Goal: Task Accomplishment & Management: Manage account settings

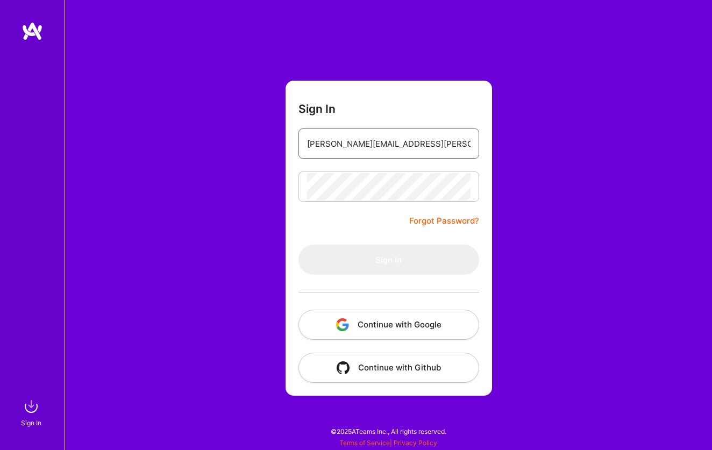
type input "[PERSON_NAME][EMAIL_ADDRESS][PERSON_NAME][DOMAIN_NAME]"
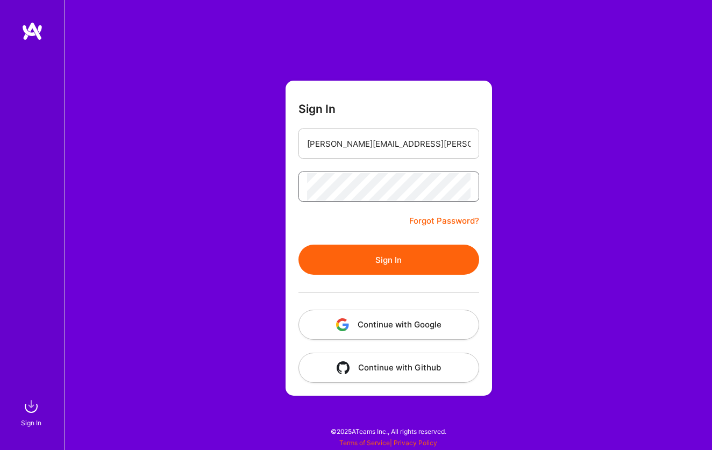
click at [388, 260] on button "Sign In" at bounding box center [388, 260] width 181 height 30
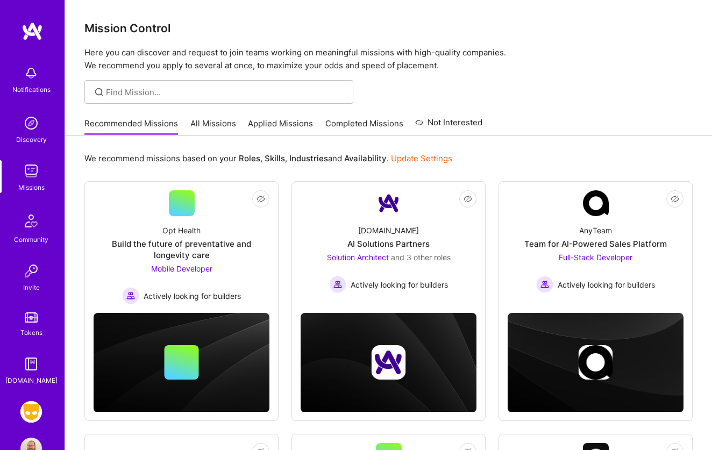
click at [31, 411] on img at bounding box center [31, 412] width 22 height 22
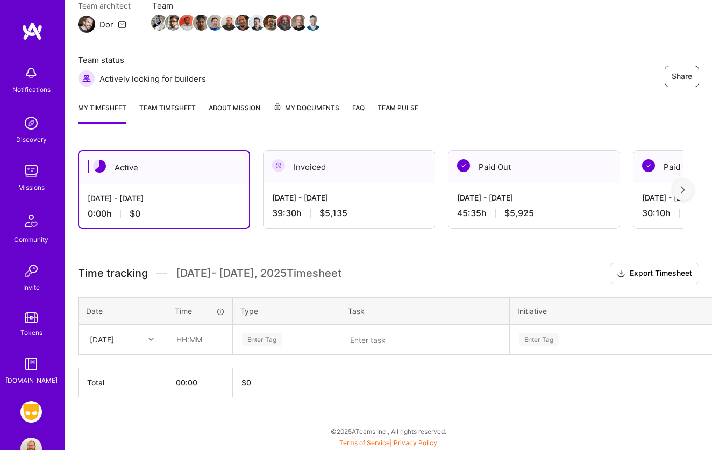
scroll to position [102, 0]
click at [133, 337] on div "[DATE]" at bounding box center [114, 340] width 60 height 18
click at [114, 368] on div "[DATE]" at bounding box center [122, 370] width 87 height 20
click at [195, 339] on input "text" at bounding box center [200, 339] width 64 height 28
type input "01:00"
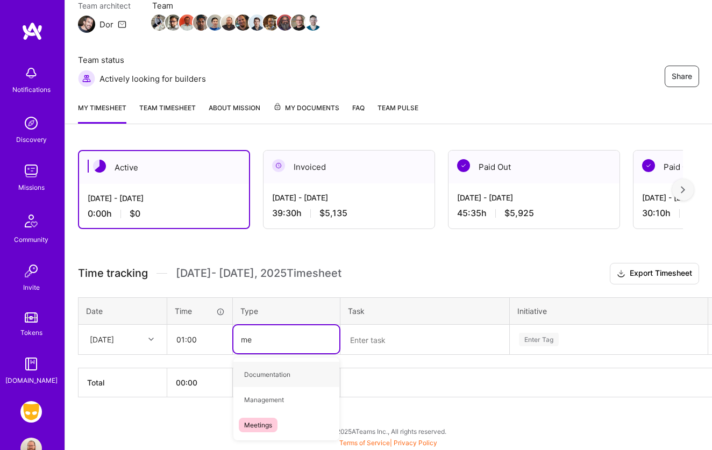
type input "mee"
click at [252, 368] on span "Meetings" at bounding box center [258, 374] width 39 height 15
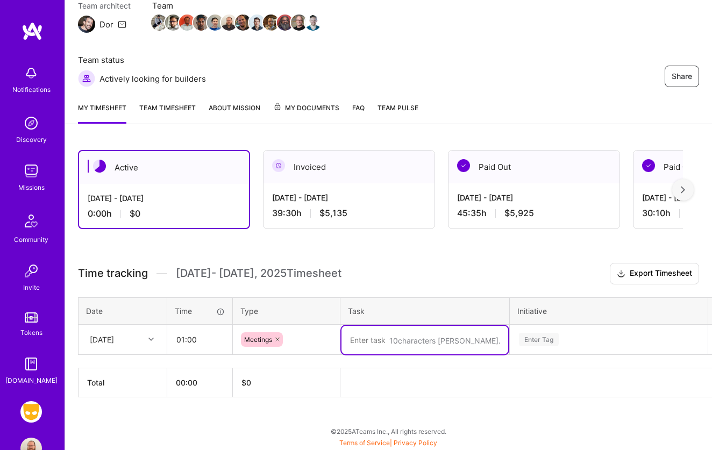
click at [391, 335] on textarea at bounding box center [424, 340] width 167 height 28
type textarea "Trust & Safety Scrum; PD"
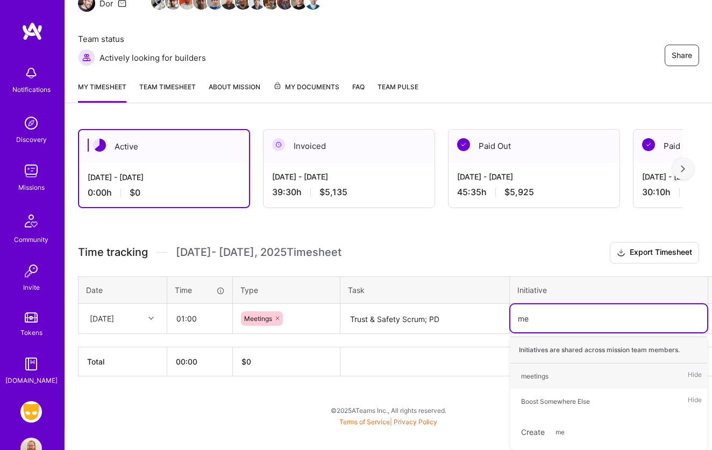
type input "mee"
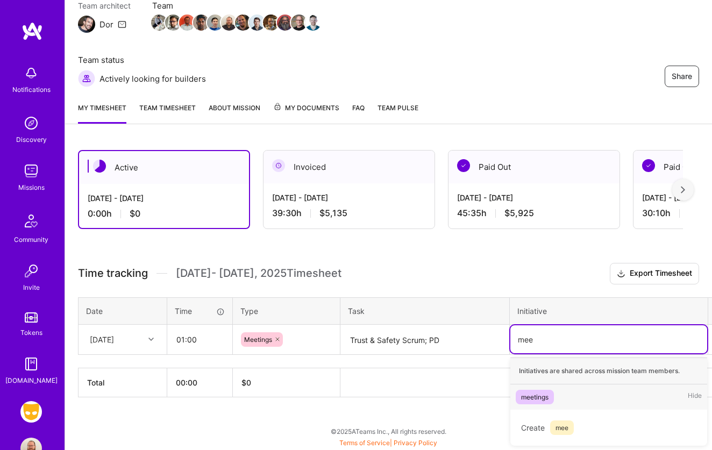
click at [544, 395] on div "meetings" at bounding box center [534, 396] width 27 height 11
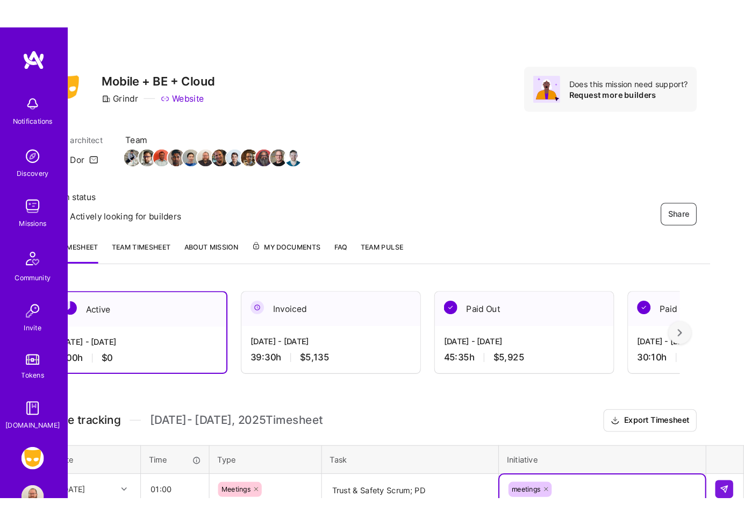
scroll to position [0, 0]
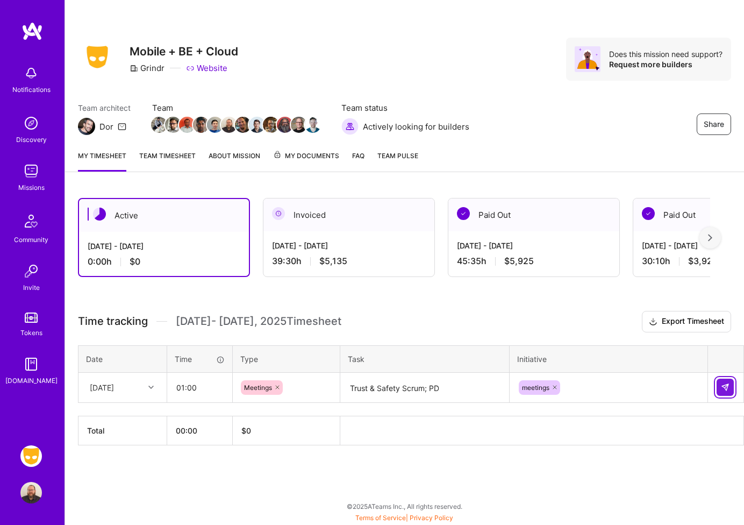
click at [711, 386] on img at bounding box center [725, 387] width 9 height 9
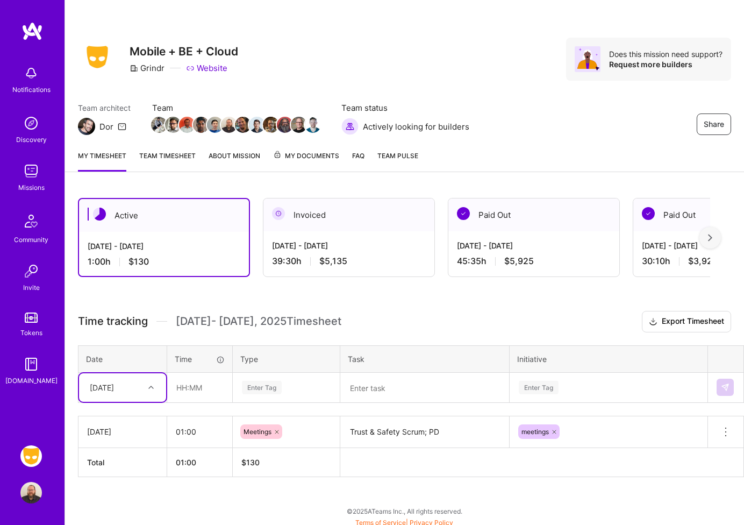
click at [132, 388] on div "[DATE]" at bounding box center [114, 387] width 60 height 18
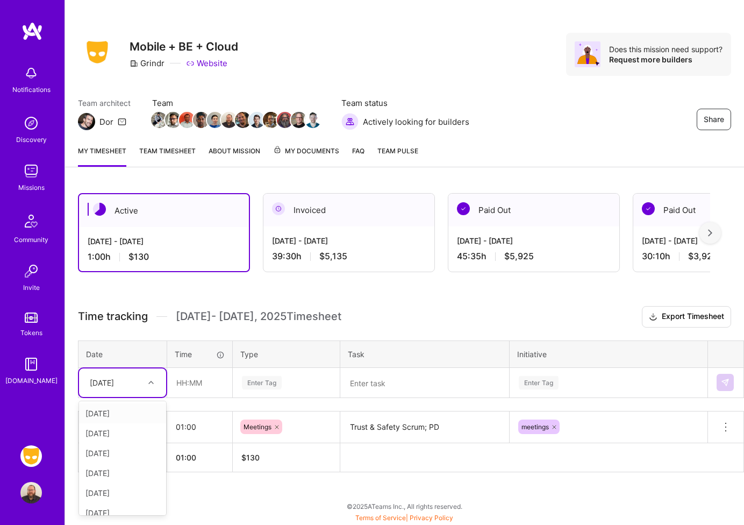
click at [118, 416] on div "[DATE]" at bounding box center [122, 413] width 87 height 20
click at [271, 385] on div "Enter Tag" at bounding box center [262, 382] width 40 height 17
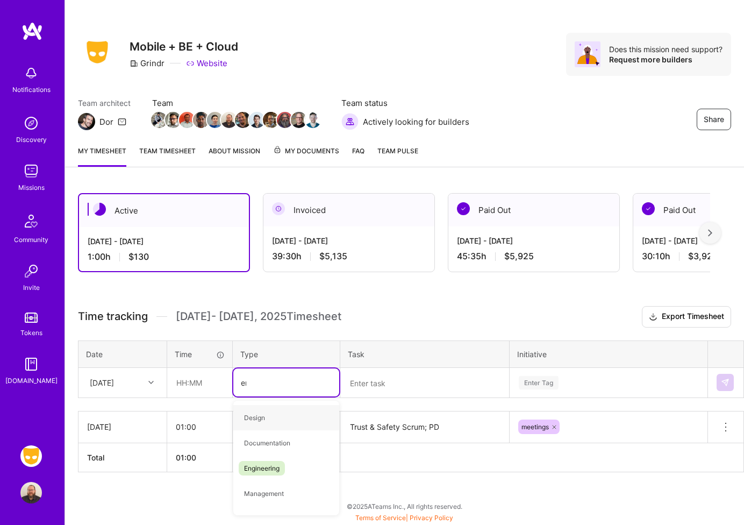
type input "eng"
click at [272, 409] on div "Engineering" at bounding box center [286, 417] width 106 height 25
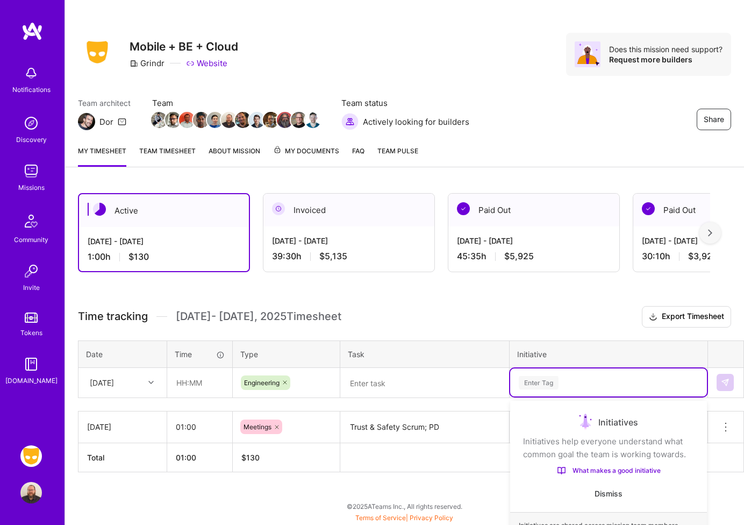
click at [560, 376] on div "option meetings, selected. option Adjacencies focused, 1 of 42. 42 results avai…" at bounding box center [608, 382] width 197 height 28
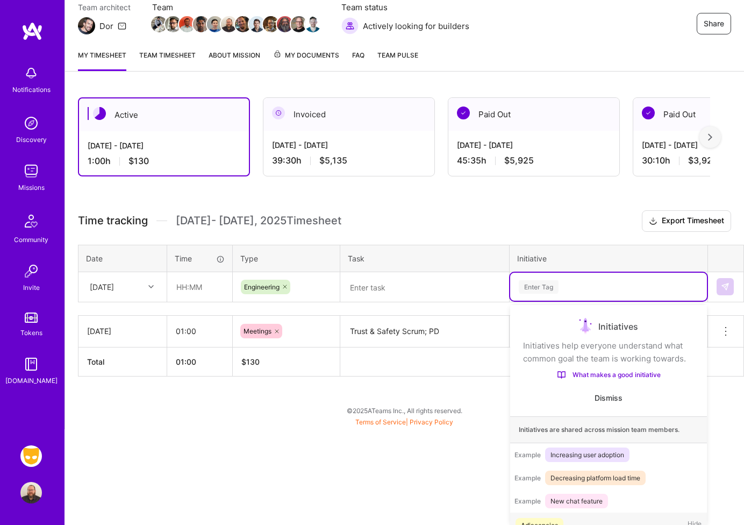
scroll to position [20, 0]
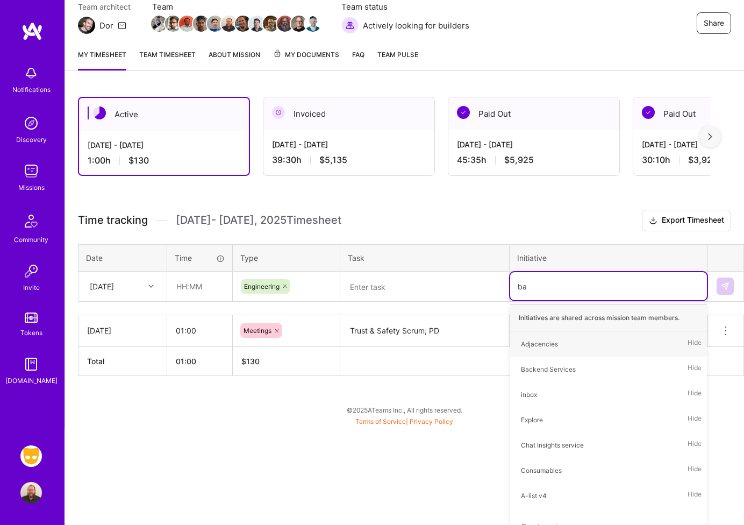
type input "bac"
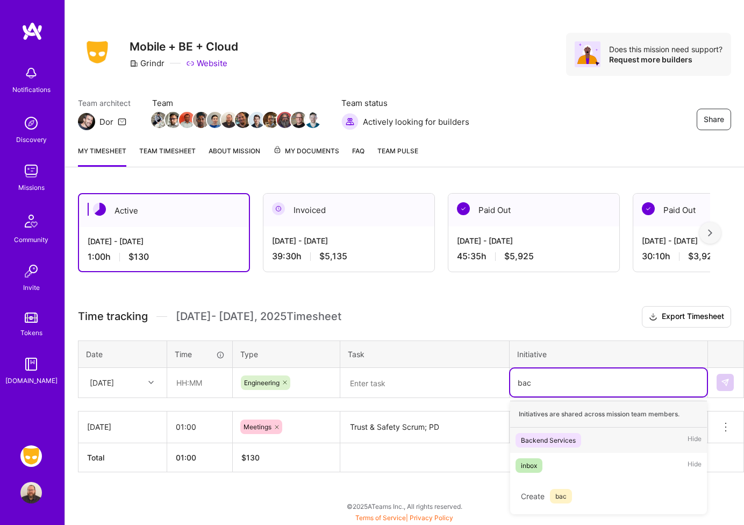
click at [542, 432] on div "Backend Services Hide" at bounding box center [608, 439] width 197 height 25
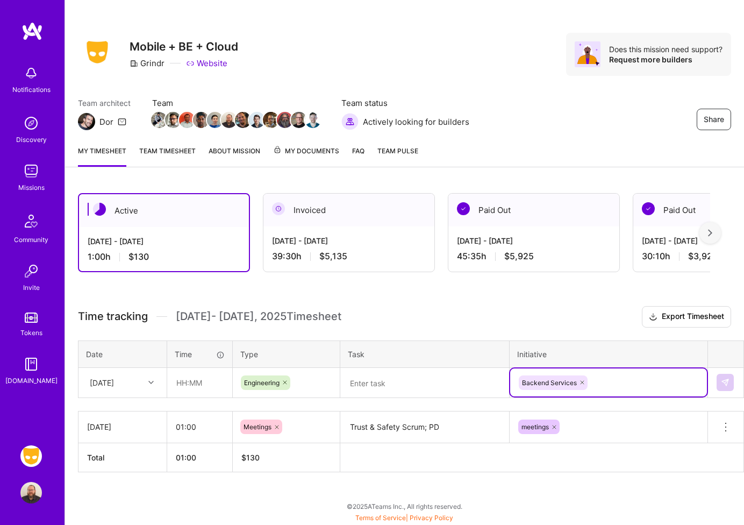
click at [400, 382] on textarea at bounding box center [424, 383] width 167 height 28
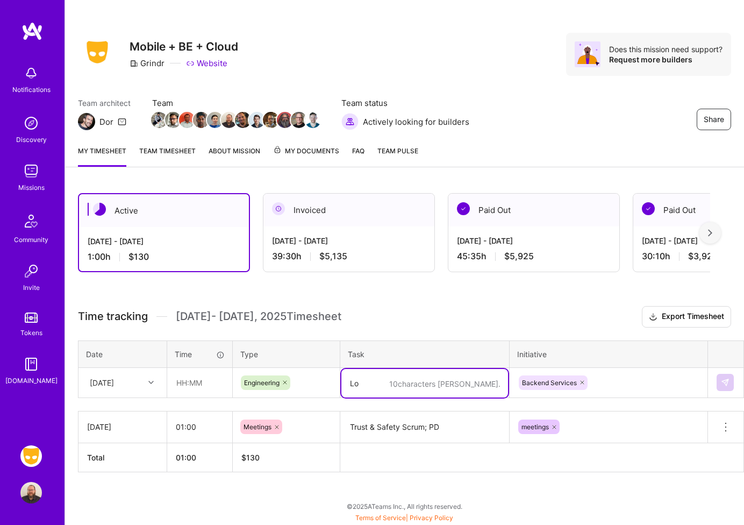
type textarea "L"
type textarea "Sessions: Copilot Review Accounts 2: Removing vertx client logging."
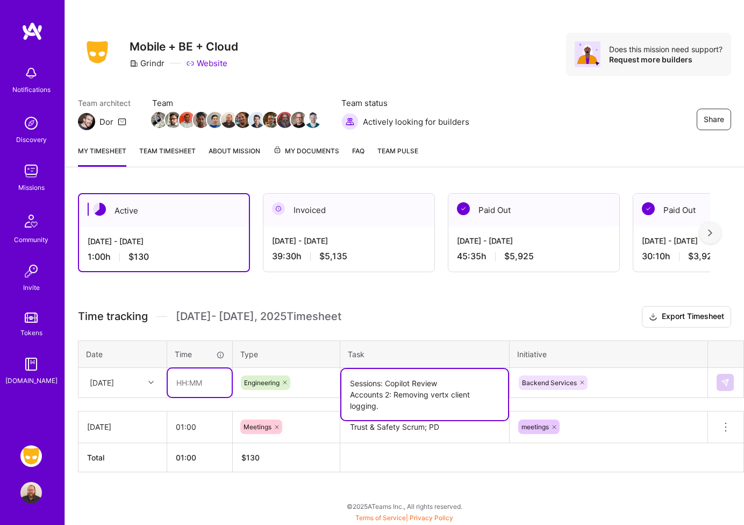
click at [218, 390] on input "text" at bounding box center [200, 382] width 64 height 28
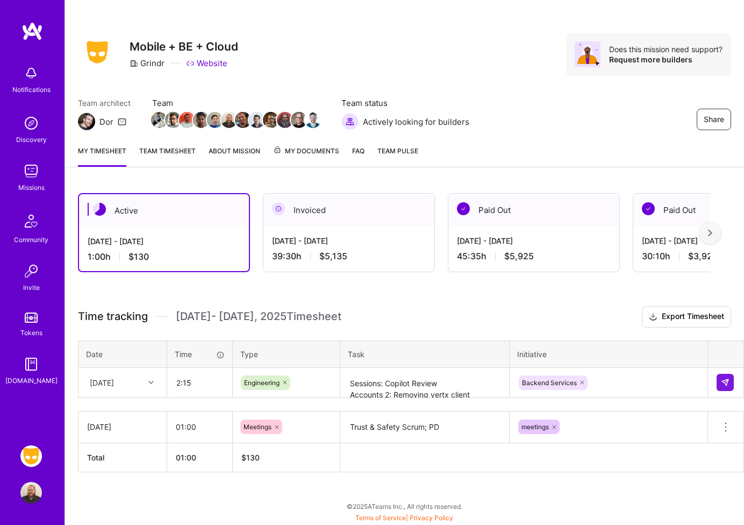
type input "02:15"
click at [483, 391] on textarea "Sessions: Copilot Review Accounts 2: Removing vertx client logging." at bounding box center [424, 394] width 167 height 51
click at [394, 408] on textarea "Sessions: Copilot Review Accounts 2: Removing vertx client logging." at bounding box center [424, 394] width 167 height 51
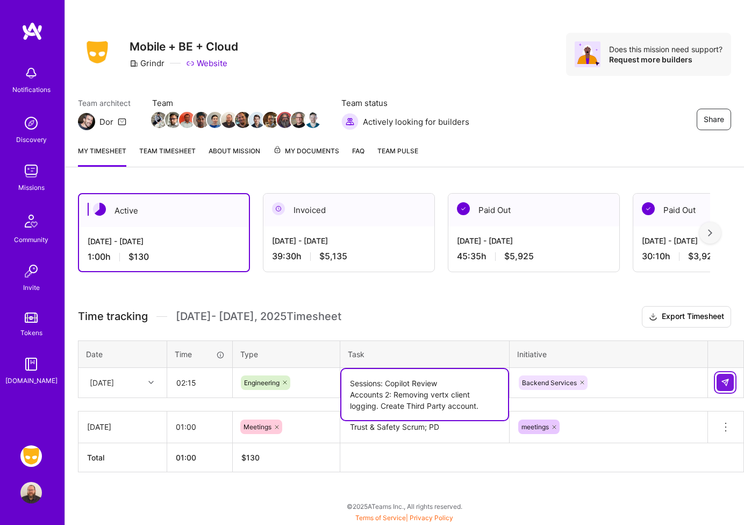
type textarea "Sessions: Copilot Review Accounts 2: Removing vertx client logging. Create Thir…"
click at [711, 383] on img at bounding box center [725, 382] width 9 height 9
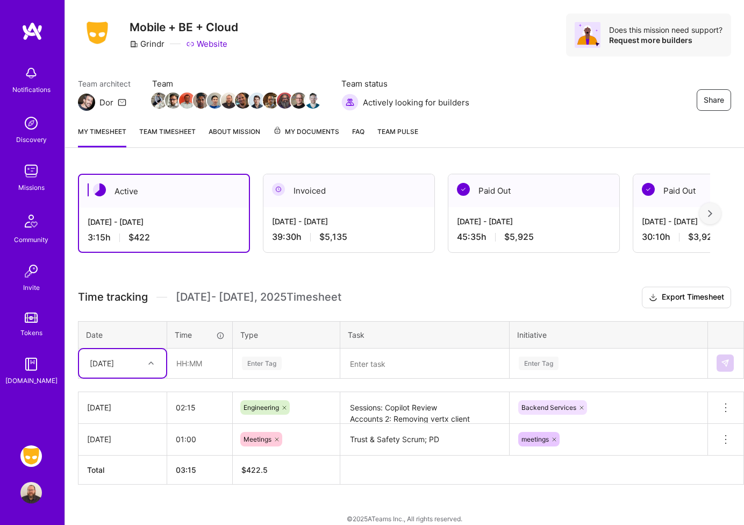
click at [130, 377] on div "option [DATE], selected. Select is focused ,type to refine list, press Down to …" at bounding box center [122, 363] width 87 height 28
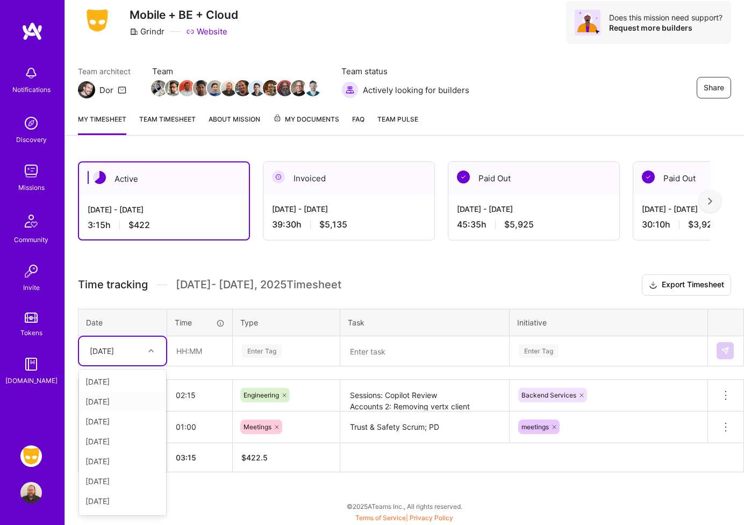
click at [113, 400] on div "[DATE]" at bounding box center [122, 401] width 87 height 20
click at [201, 351] on input "text" at bounding box center [200, 351] width 64 height 28
type input "00:30"
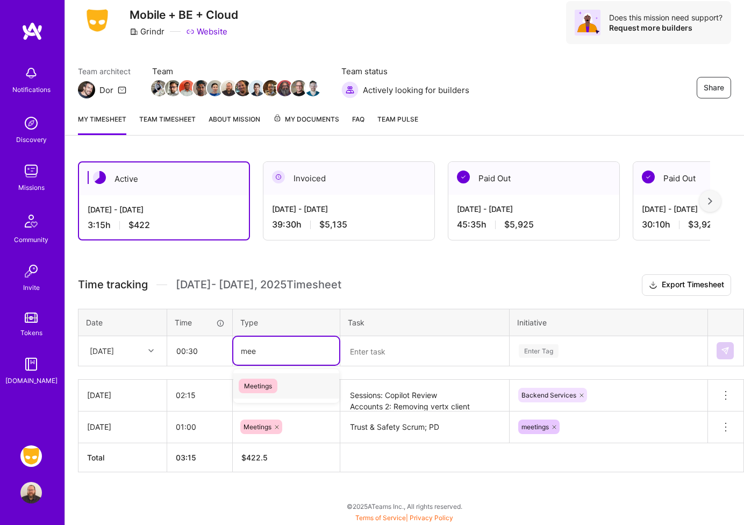
type input "meet"
click at [262, 383] on span "Meetings" at bounding box center [258, 385] width 39 height 15
click at [386, 351] on textarea at bounding box center [424, 351] width 167 height 28
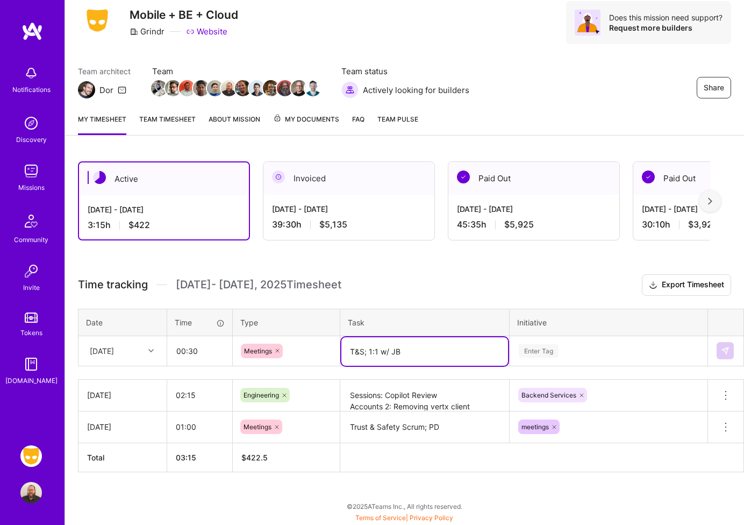
type textarea "T&S; 1:1 w/ JB"
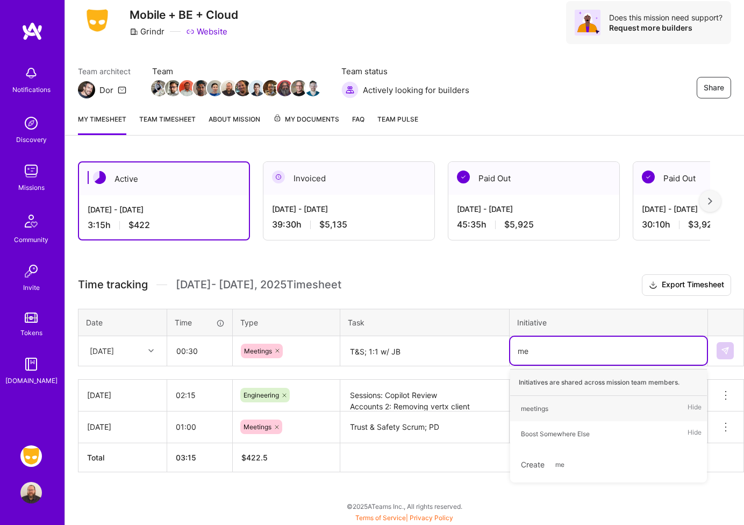
type input "mee"
click at [547, 408] on div "meetings" at bounding box center [534, 408] width 27 height 11
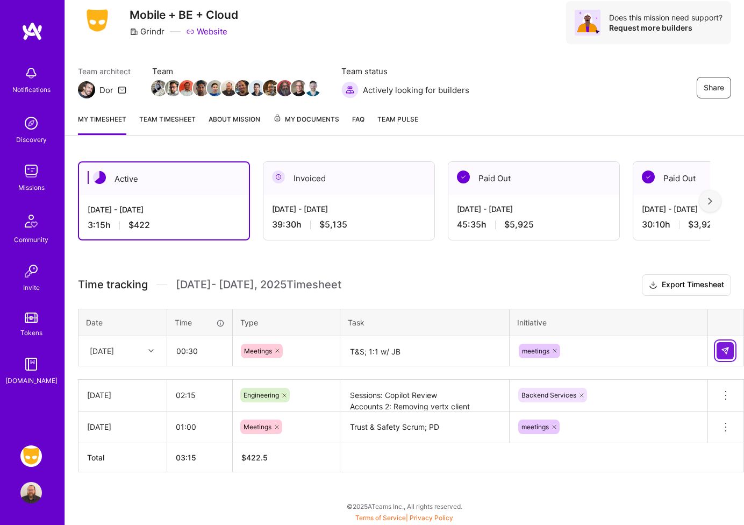
click at [711, 350] on button at bounding box center [725, 350] width 17 height 17
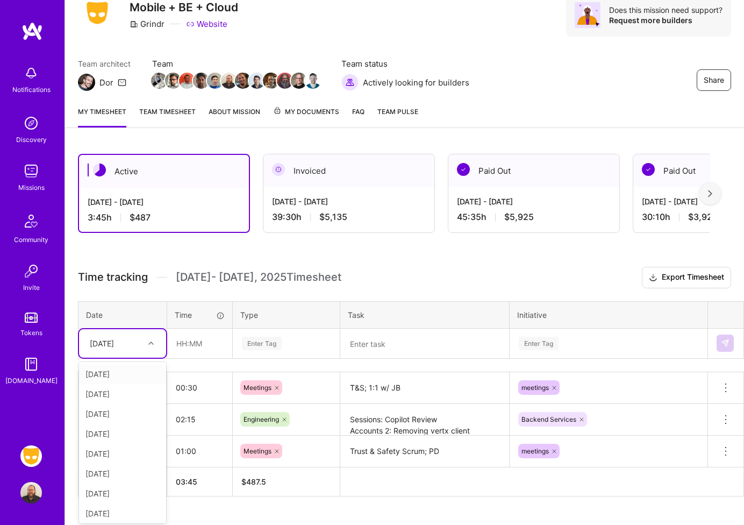
click at [120, 359] on div "Time tracking [DATE] - [DATE] Timesheet Export Timesheet Date Time Type Task In…" at bounding box center [404, 382] width 653 height 230
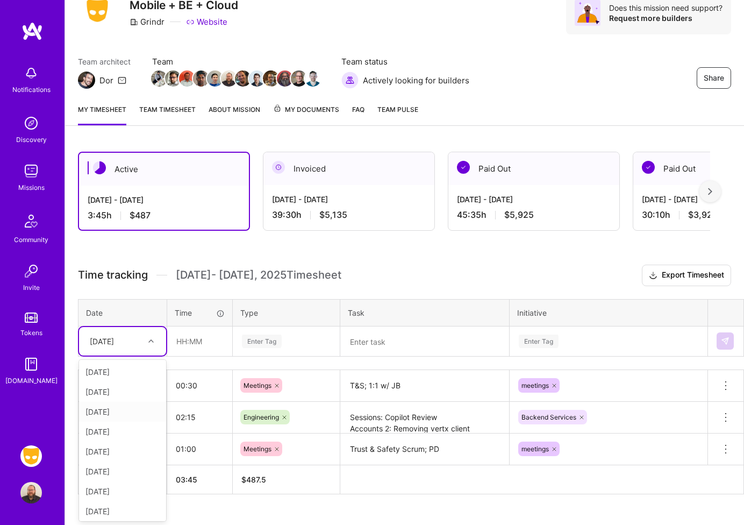
click at [118, 412] on div "[DATE]" at bounding box center [122, 412] width 87 height 20
click at [176, 345] on input "text" at bounding box center [200, 341] width 64 height 28
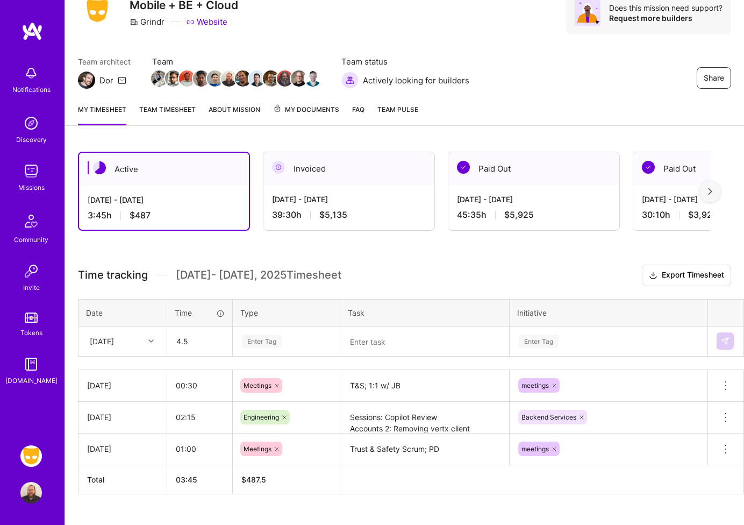
type input "04:30"
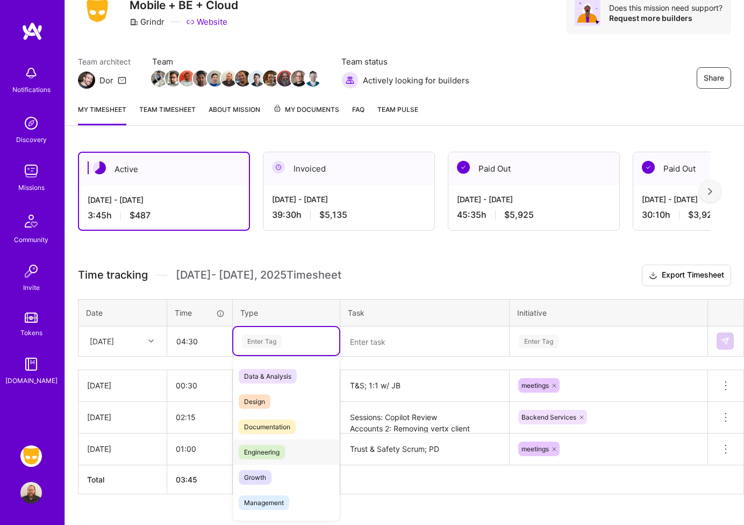
click at [266, 449] on span "Engineering" at bounding box center [262, 452] width 46 height 15
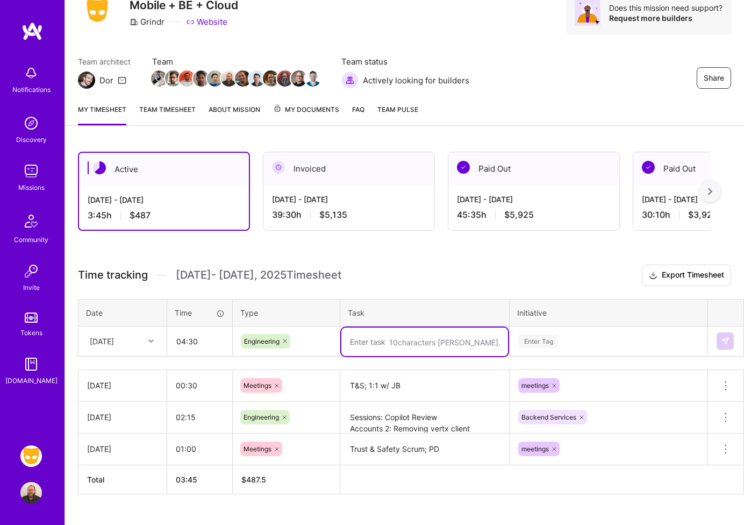
click at [390, 338] on textarea at bounding box center [424, 341] width 167 height 28
type textarea "AA-2548: Client Source Port"
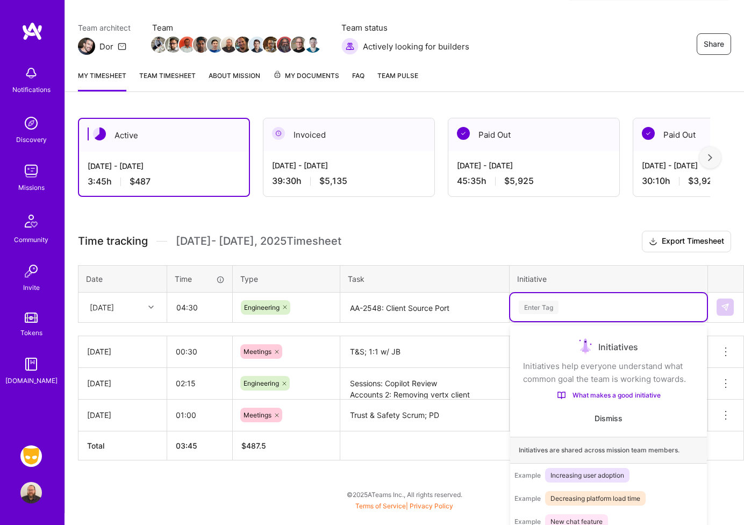
click at [554, 321] on div "option meetings, selected. option Adjacencies focused, 1 of 42. 42 results avai…" at bounding box center [608, 307] width 197 height 28
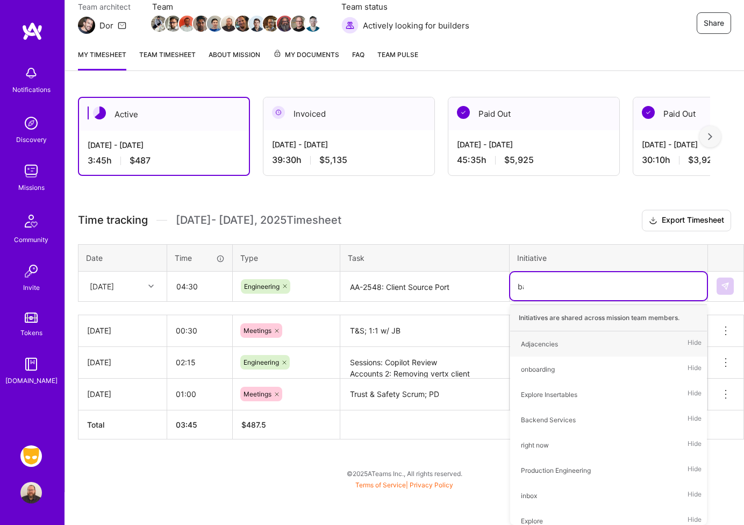
type input "bac"
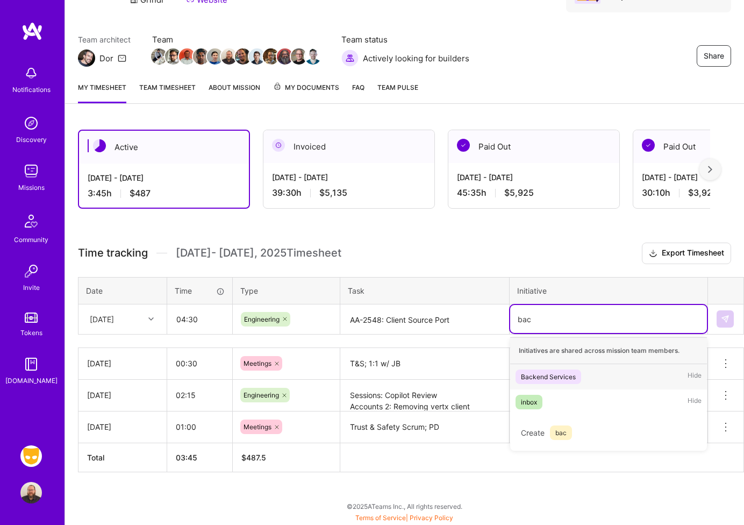
scroll to position [68, 0]
click at [552, 370] on span "Backend Services" at bounding box center [549, 376] width 66 height 15
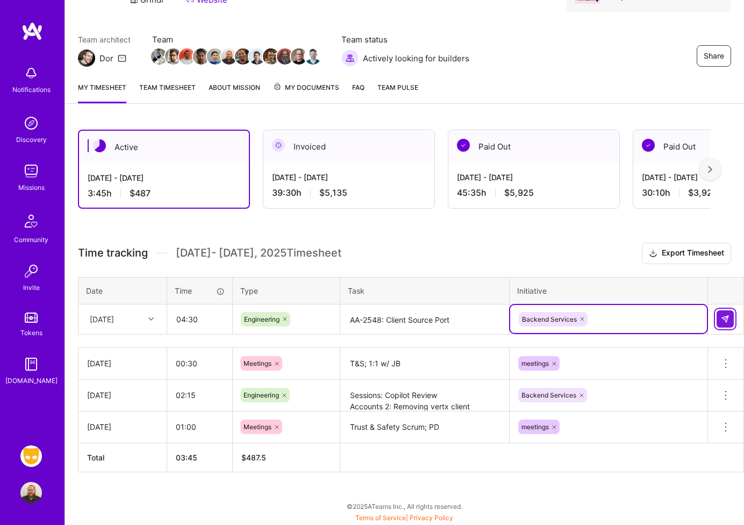
click at [711, 319] on img at bounding box center [725, 319] width 9 height 9
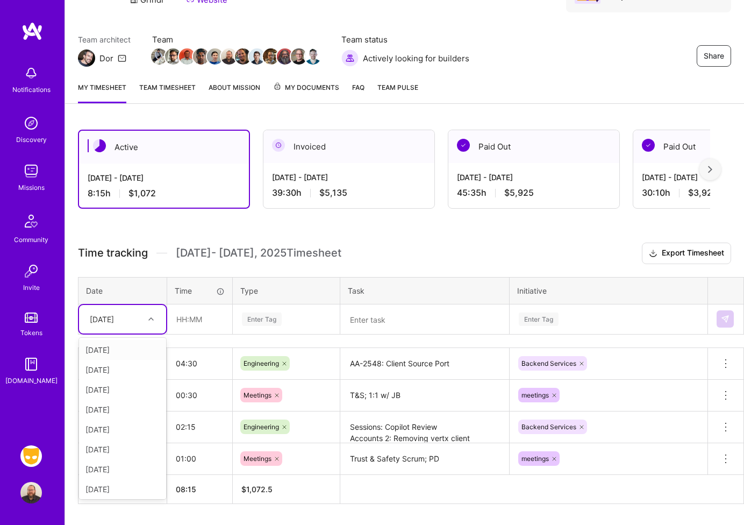
click at [126, 319] on div "[DATE]" at bounding box center [114, 319] width 60 height 18
click at [141, 411] on div "[DATE]" at bounding box center [122, 409] width 87 height 20
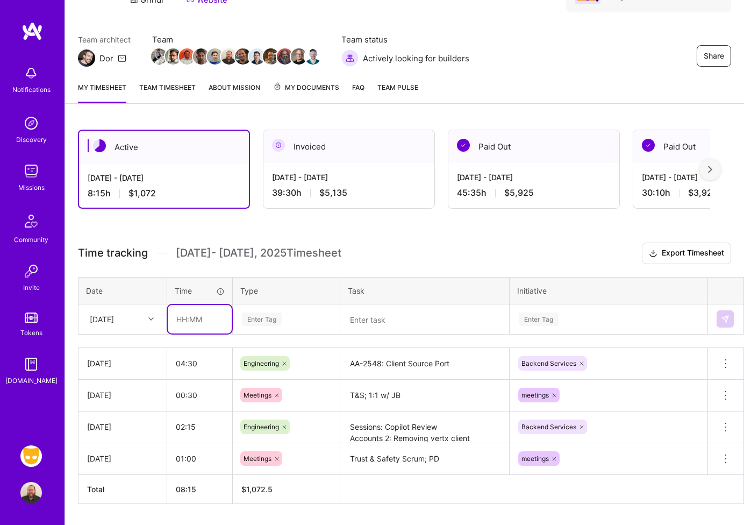
click at [198, 315] on input "text" at bounding box center [200, 319] width 64 height 28
type input "02:30"
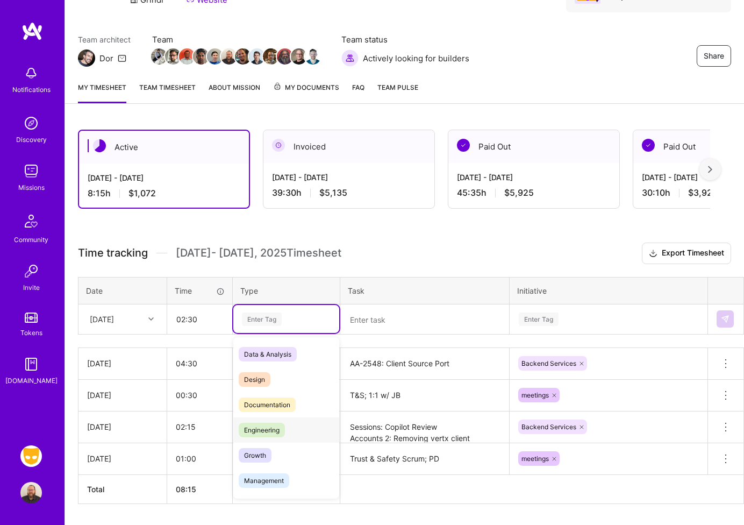
click at [269, 425] on span "Engineering" at bounding box center [262, 430] width 46 height 15
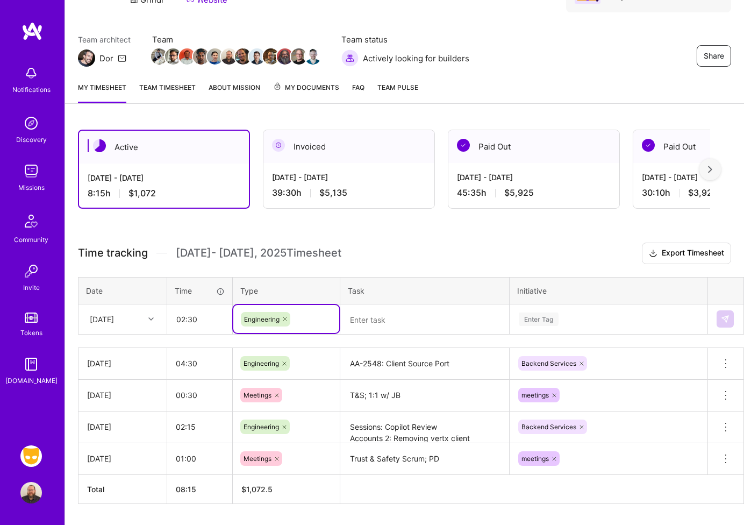
click at [378, 330] on textarea at bounding box center [424, 319] width 167 height 28
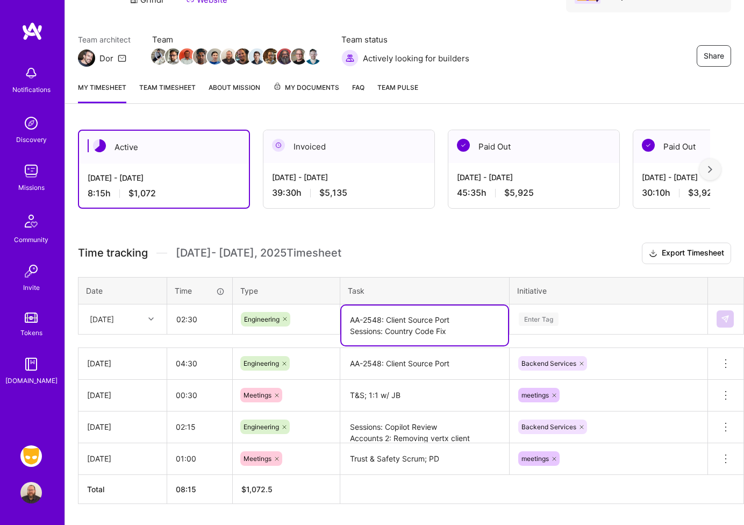
type textarea "AA-2548: Client Source Port Sessions: Country Code Fix"
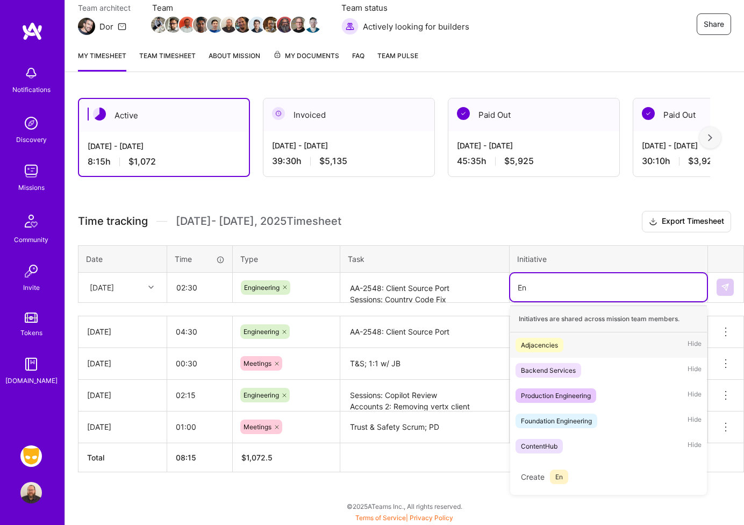
scroll to position [100, 0]
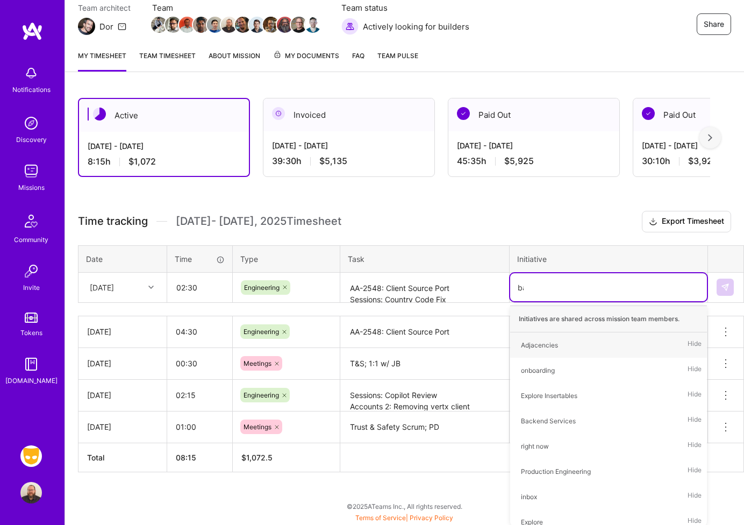
type input "back"
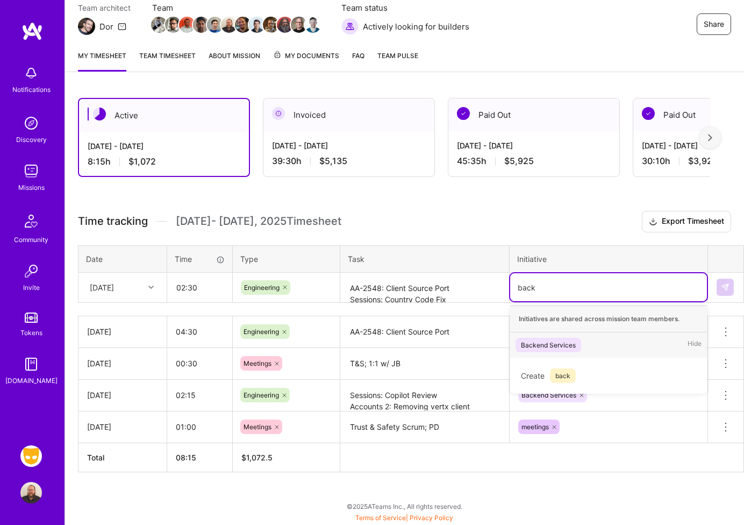
click at [569, 343] on div "Backend Services" at bounding box center [548, 344] width 55 height 11
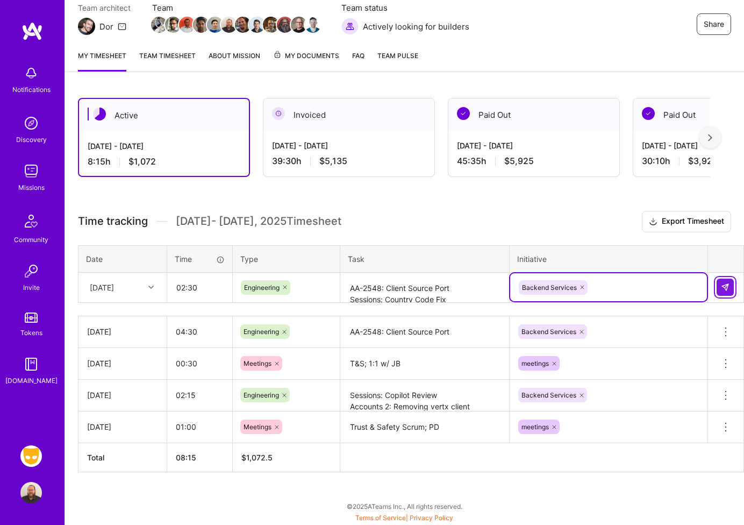
click at [711, 285] on button at bounding box center [725, 286] width 17 height 17
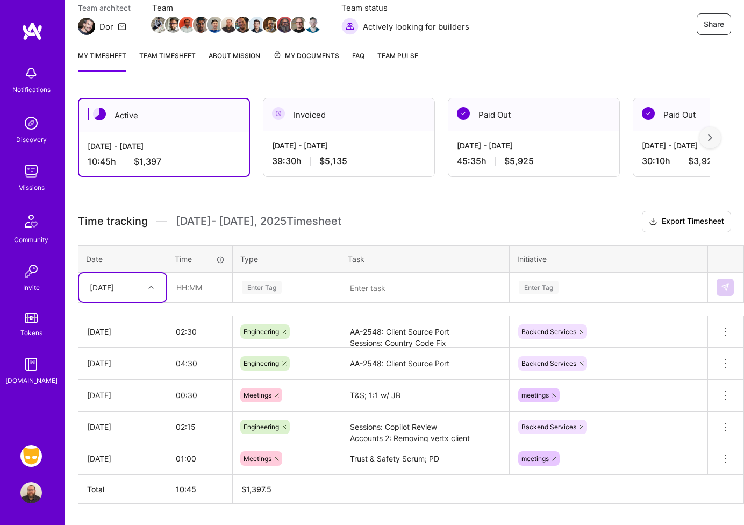
click at [129, 291] on div "[DATE]" at bounding box center [114, 287] width 60 height 18
click at [123, 398] on div "[DATE]" at bounding box center [122, 398] width 87 height 20
click at [193, 278] on input "text" at bounding box center [200, 287] width 64 height 28
click at [201, 287] on input "00:25" at bounding box center [200, 287] width 64 height 28
type input "00:30"
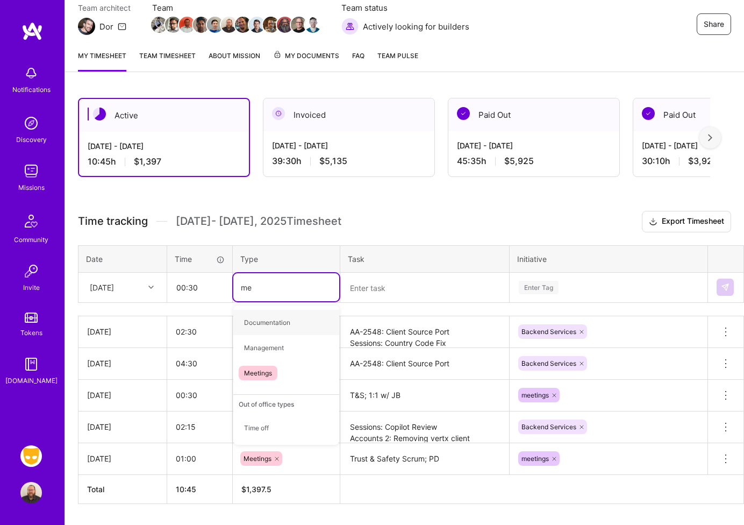
type input "mee"
click at [286, 318] on div "Meetings" at bounding box center [286, 322] width 106 height 25
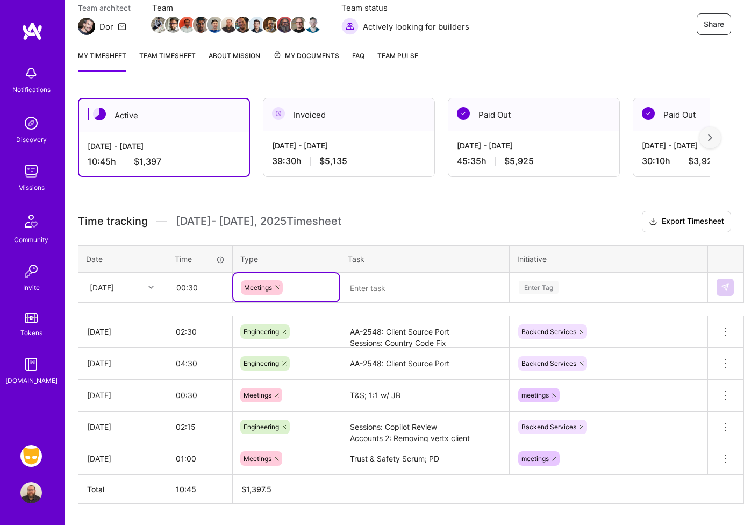
click at [437, 287] on div at bounding box center [425, 287] width 168 height 0
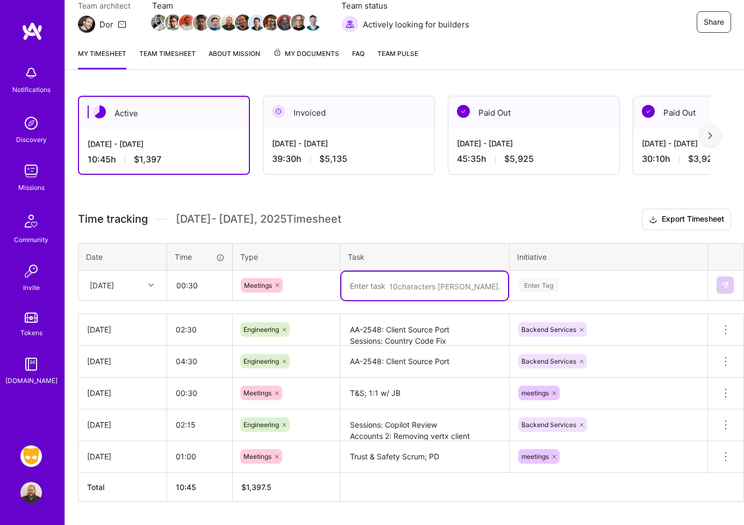
click at [550, 289] on div "Enter Tag" at bounding box center [539, 285] width 40 height 17
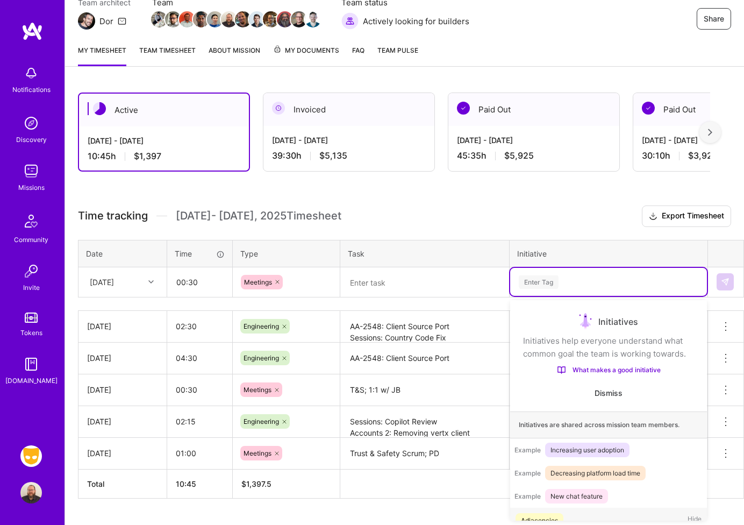
scroll to position [20, 0]
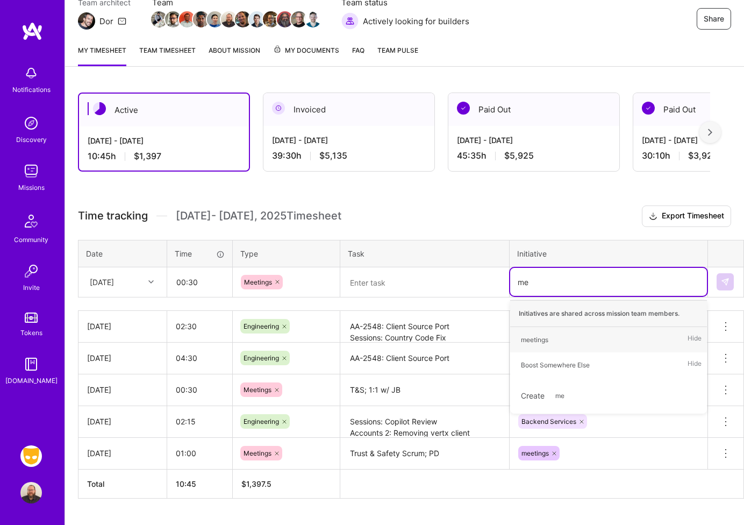
type input "mee"
click at [587, 344] on div "meetings Hide" at bounding box center [608, 339] width 197 height 25
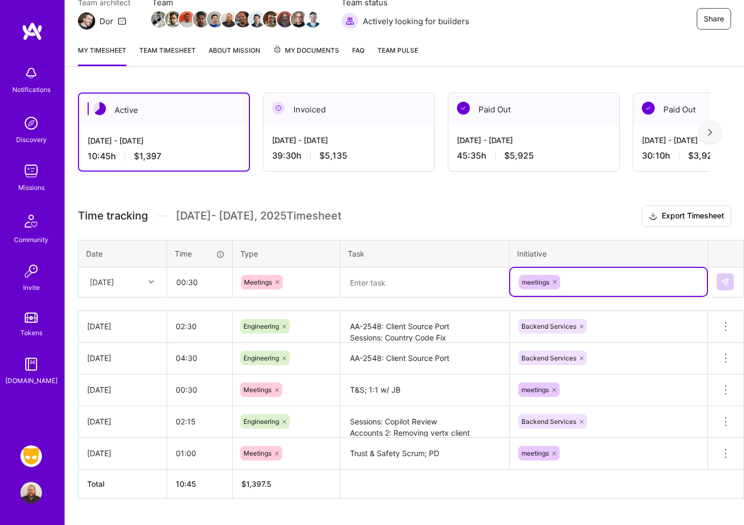
click at [390, 288] on textarea at bounding box center [424, 282] width 167 height 28
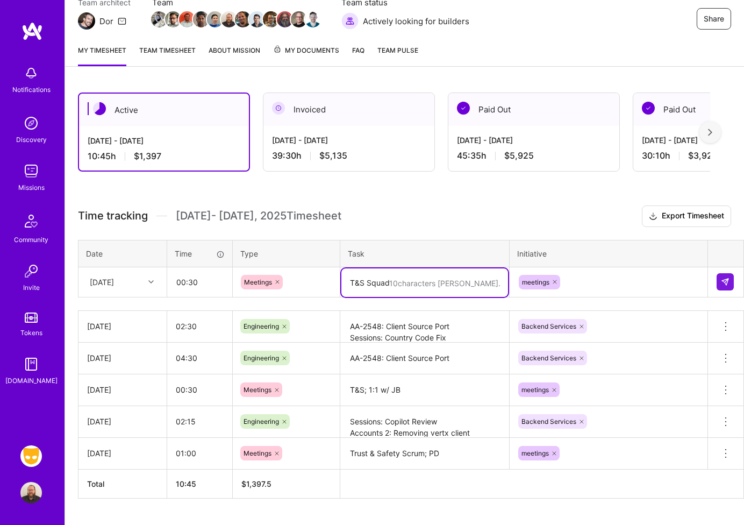
type textarea "T&S Squad"
click at [210, 278] on input "00:30" at bounding box center [200, 282] width 64 height 28
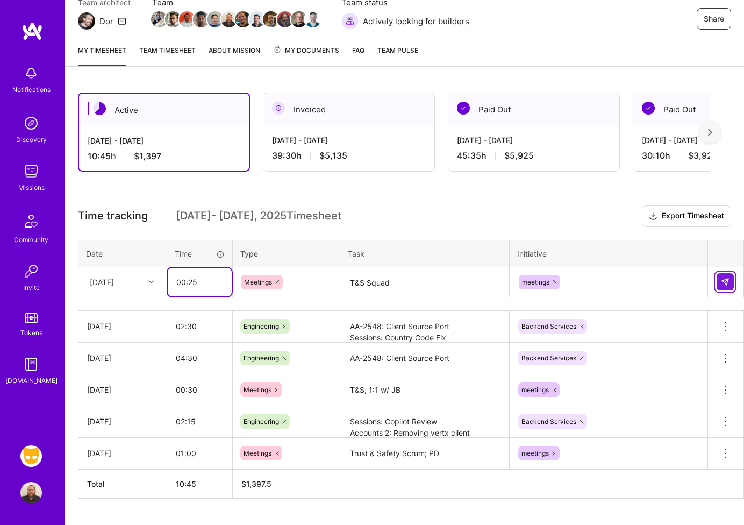
type input "00:25"
click at [711, 284] on img at bounding box center [725, 281] width 9 height 9
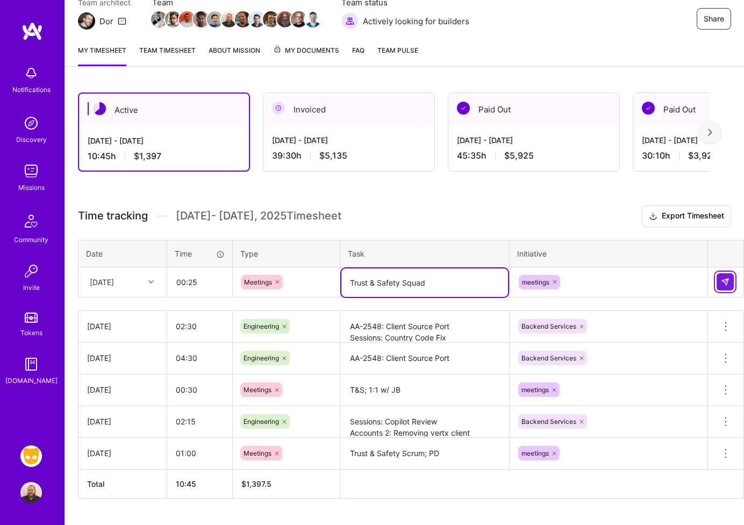
type textarea "Trust & Safety Squad"
click at [711, 284] on button at bounding box center [725, 281] width 17 height 17
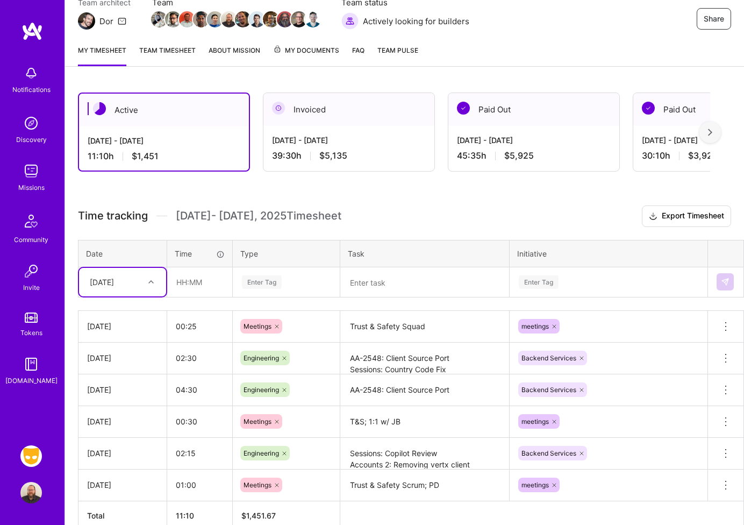
click at [140, 282] on div "[DATE]" at bounding box center [114, 282] width 60 height 18
click at [105, 412] on div "[DATE]" at bounding box center [122, 412] width 87 height 20
click at [114, 284] on div "[DATE]" at bounding box center [102, 281] width 24 height 11
click at [112, 415] on div "[DATE]" at bounding box center [122, 412] width 87 height 20
click at [204, 292] on input "text" at bounding box center [200, 282] width 64 height 28
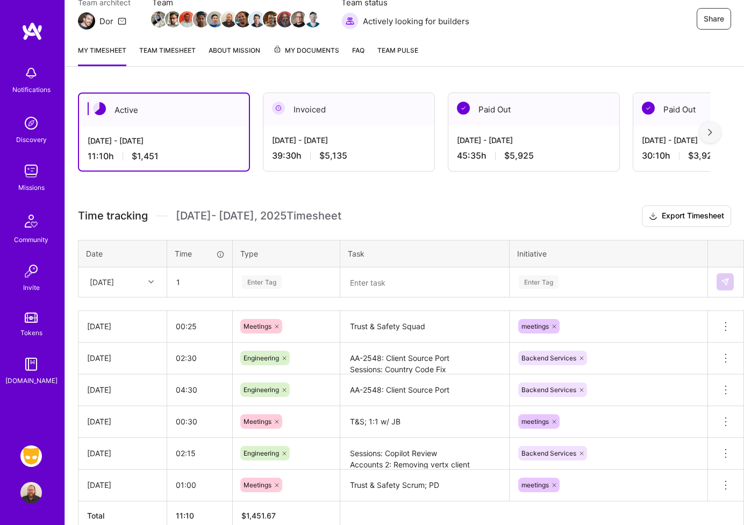
type input "01:00"
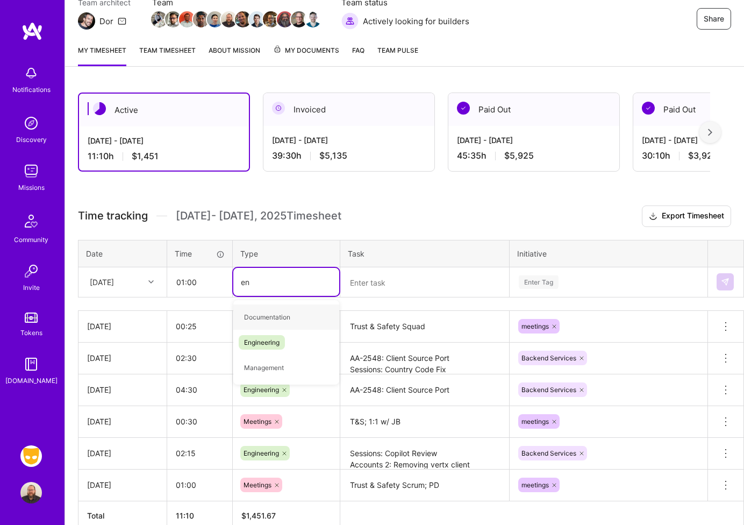
type input "eng"
click at [290, 320] on div "Engineering" at bounding box center [286, 316] width 106 height 25
click at [358, 296] on textarea at bounding box center [424, 282] width 167 height 28
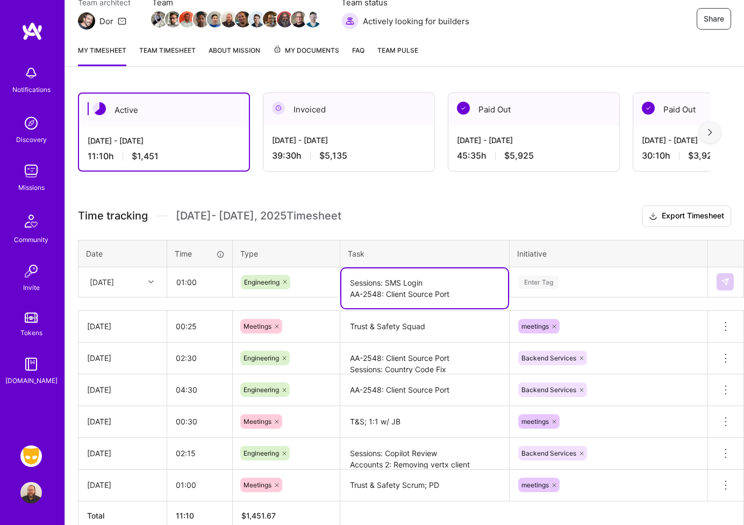
type textarea "Sessions: SMS Login AA-2548: Client Source Port"
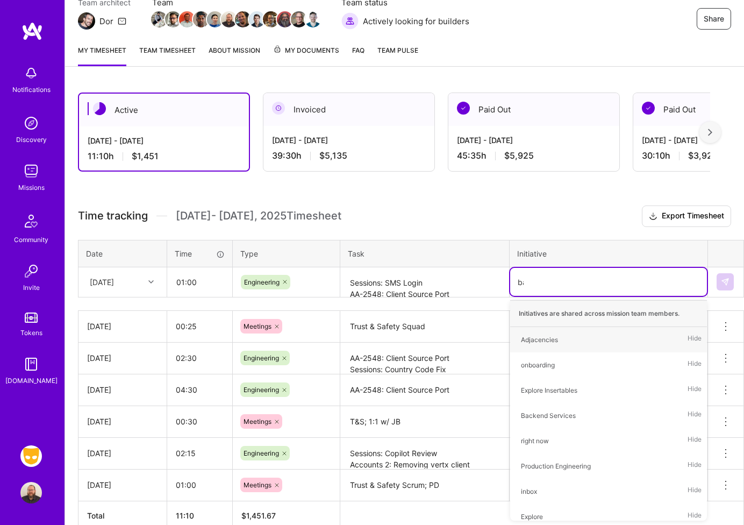
type input "back"
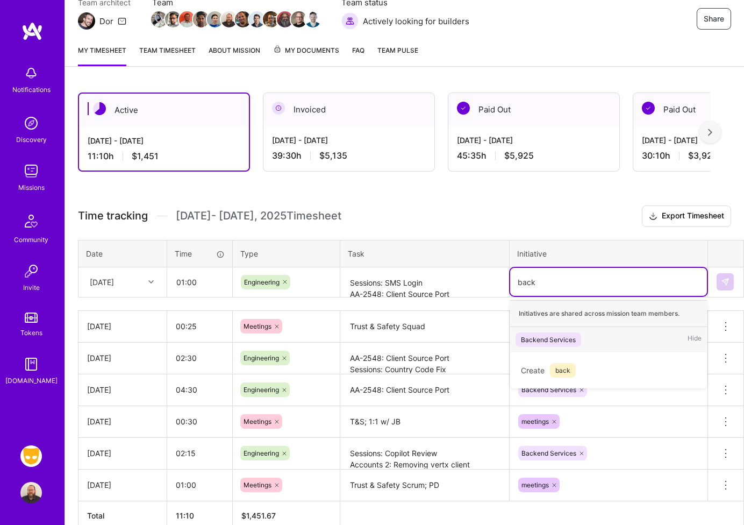
click at [548, 343] on div "Backend Services" at bounding box center [548, 339] width 55 height 11
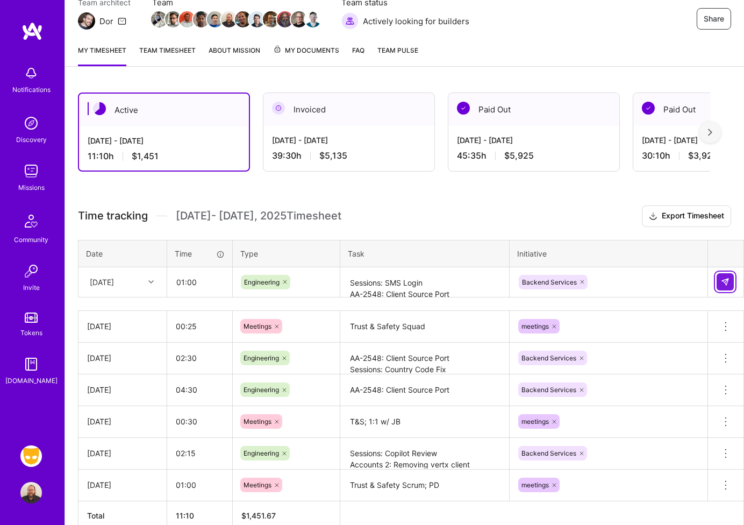
click at [711, 280] on button at bounding box center [725, 281] width 17 height 17
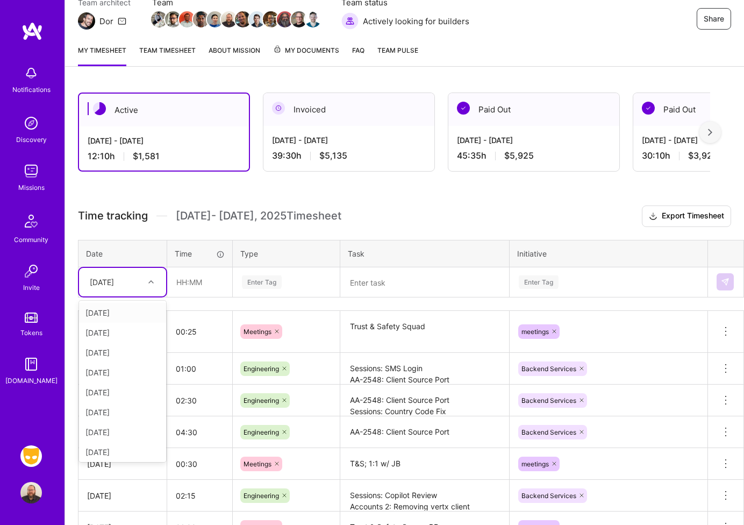
click at [148, 280] on div at bounding box center [152, 282] width 17 height 14
click at [112, 411] on div "[DATE]" at bounding box center [122, 412] width 87 height 20
click at [198, 282] on input "text" at bounding box center [200, 282] width 64 height 28
type input "02:00"
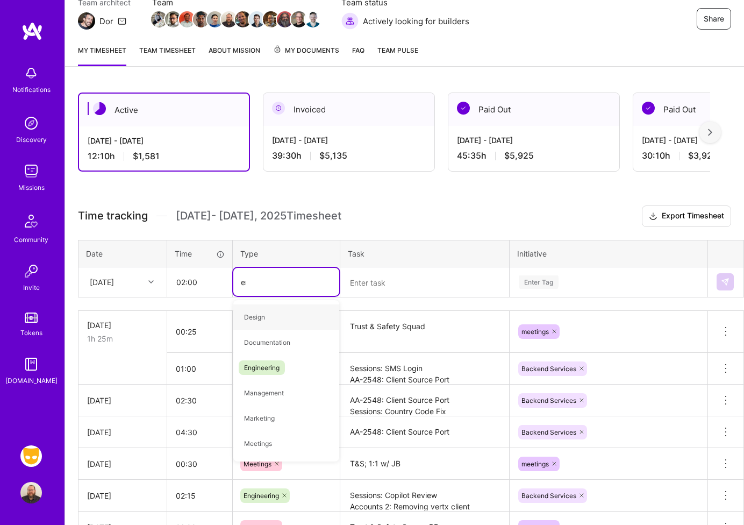
type input "eng"
click at [255, 314] on span "Engineering" at bounding box center [262, 317] width 46 height 15
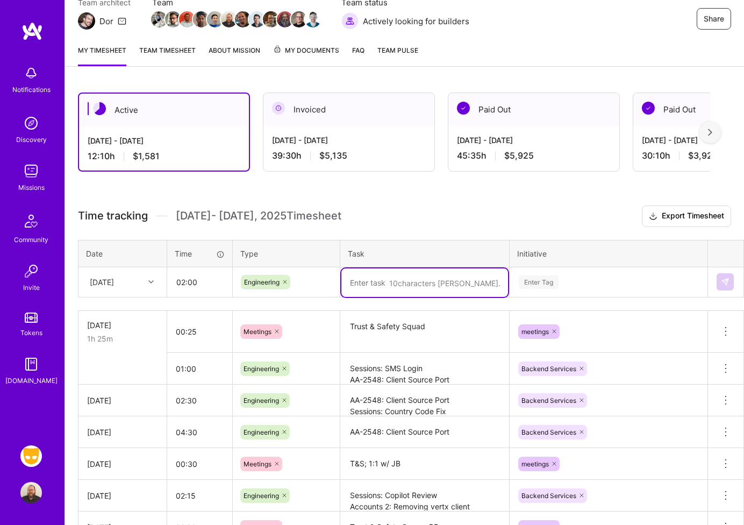
click at [363, 291] on textarea at bounding box center [424, 282] width 167 height 28
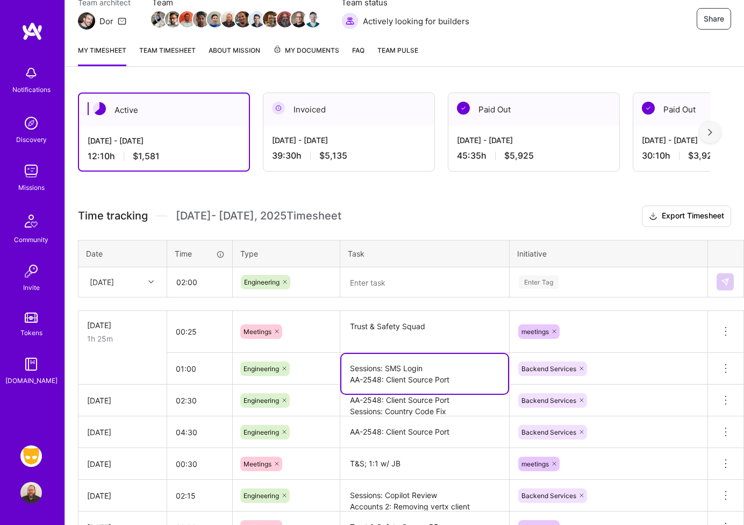
drag, startPoint x: 457, startPoint y: 381, endPoint x: 347, endPoint y: 382, distance: 109.7
click at [347, 382] on textarea "Sessions: SMS Login AA-2548: Client Source Port" at bounding box center [424, 374] width 167 height 40
click at [360, 279] on textarea at bounding box center [424, 282] width 167 height 28
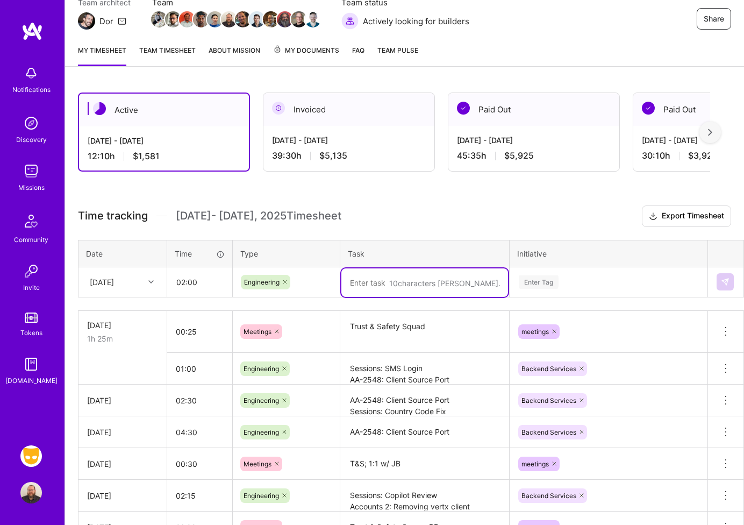
paste textarea "AA-2548: Client Source Port"
type textarea "AA-2548: Client Source Port"
click at [575, 272] on div "Enter Tag" at bounding box center [608, 282] width 197 height 28
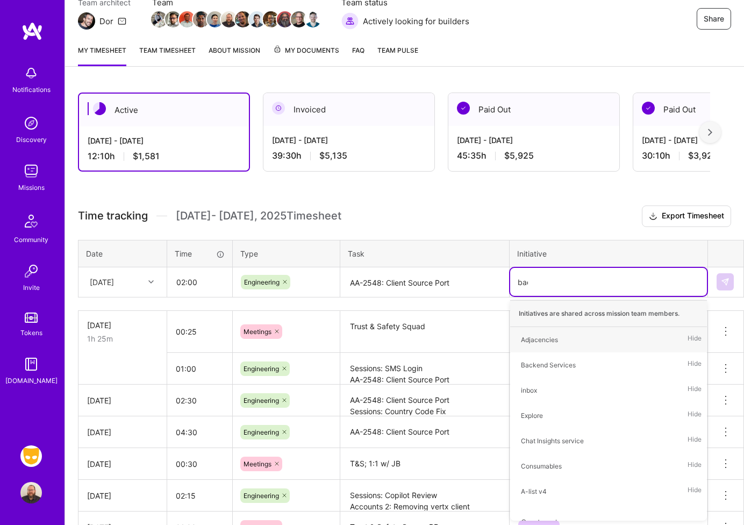
type input "back"
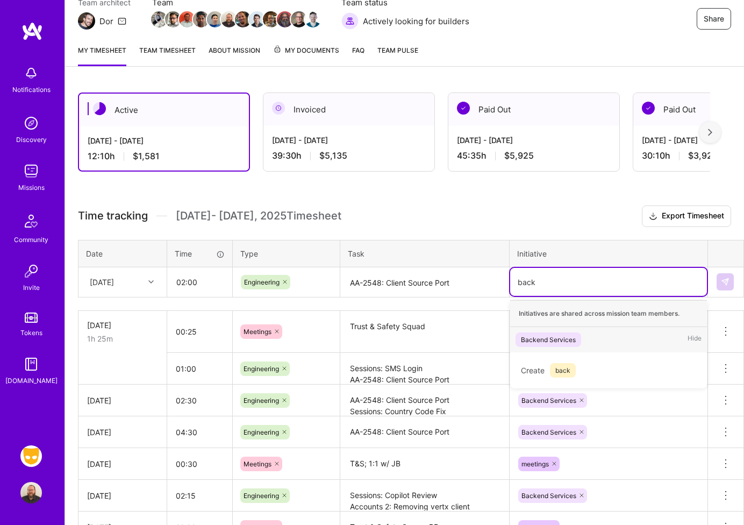
click at [599, 337] on div "Backend Services Hide" at bounding box center [608, 339] width 197 height 25
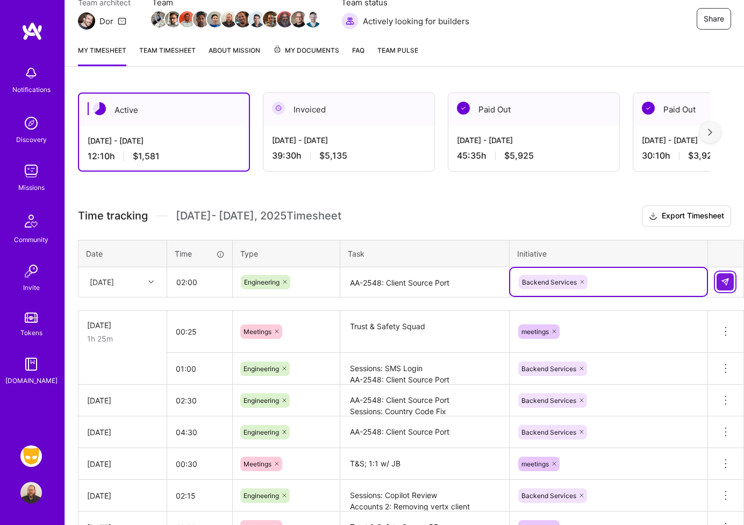
click at [711, 285] on button at bounding box center [725, 281] width 17 height 17
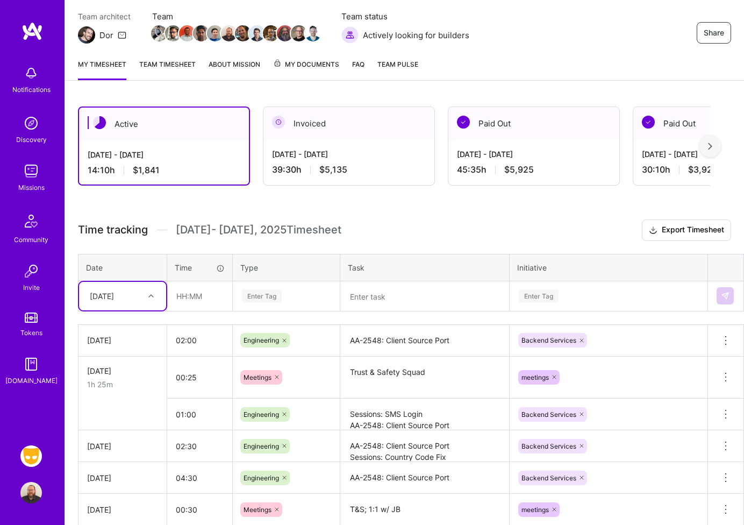
scroll to position [96, 0]
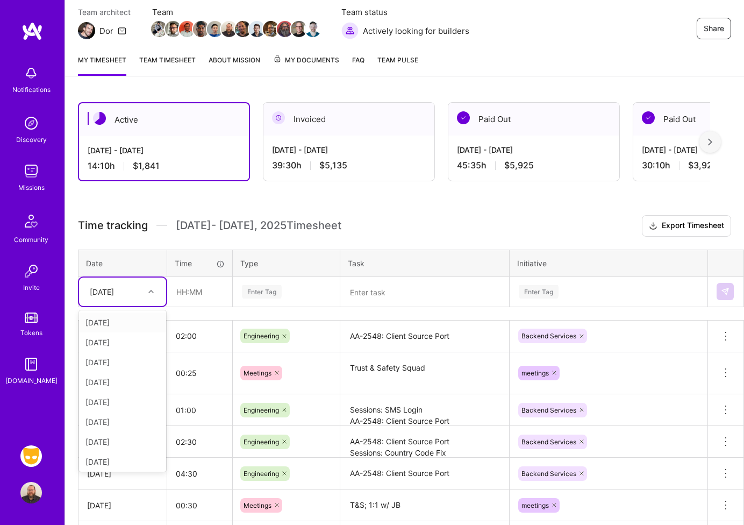
click at [114, 292] on div "[DATE]" at bounding box center [102, 291] width 24 height 11
click at [111, 325] on div "[DATE]" at bounding box center [122, 322] width 87 height 20
click at [119, 284] on div "[DATE]" at bounding box center [114, 292] width 60 height 18
click at [118, 439] on div "[DATE]" at bounding box center [122, 442] width 87 height 20
click at [201, 299] on input "text" at bounding box center [200, 291] width 64 height 28
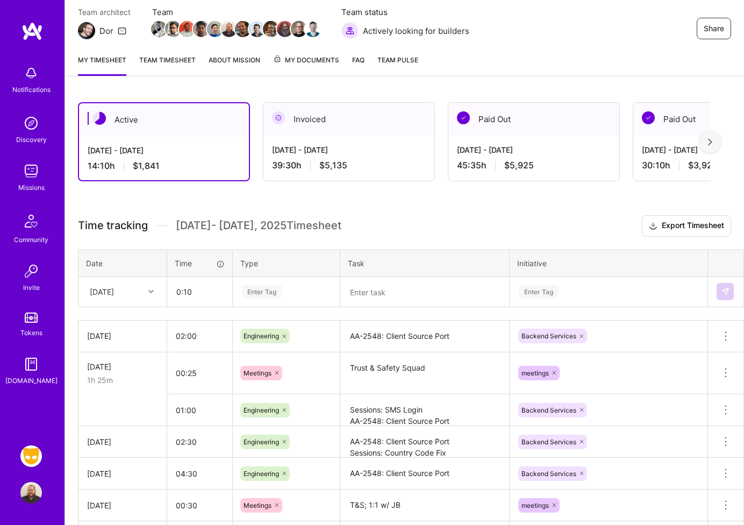
type input "00:10"
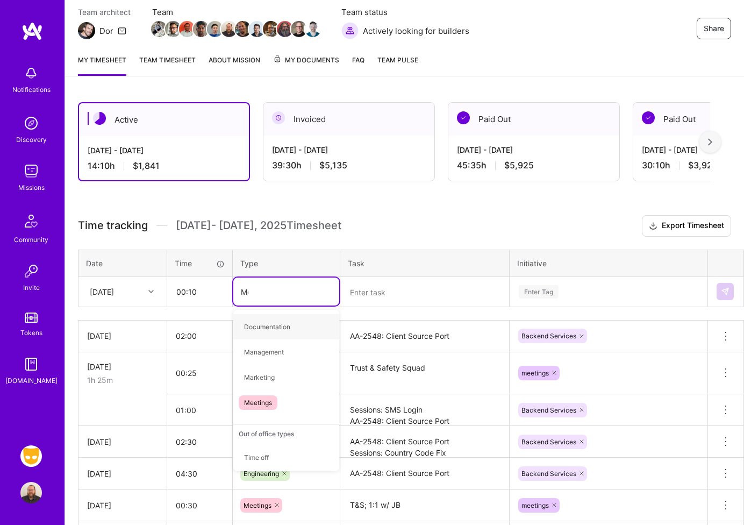
type input "Mee"
click at [270, 322] on span "Meetings" at bounding box center [258, 326] width 39 height 15
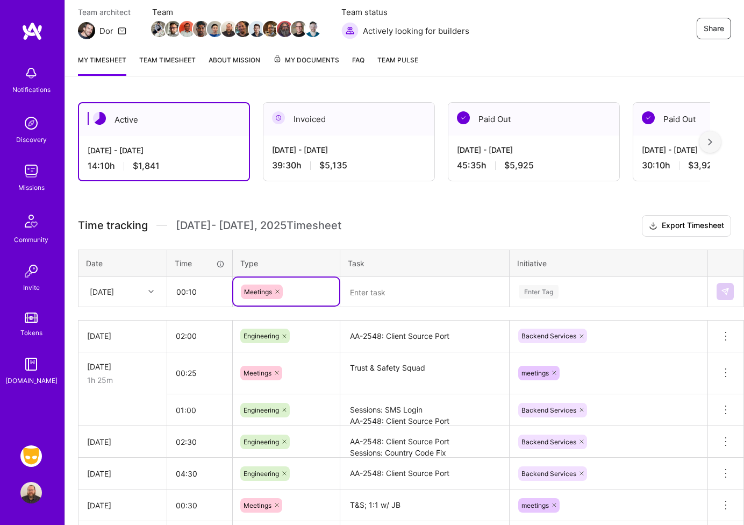
click at [372, 296] on textarea at bounding box center [424, 292] width 167 height 28
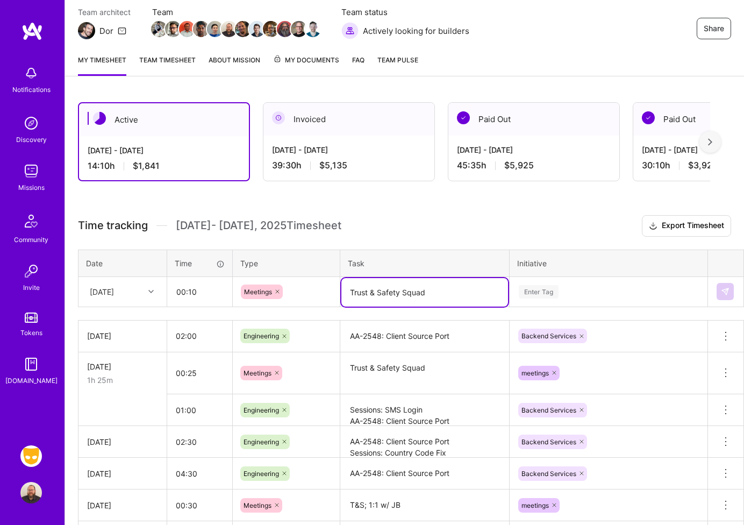
type textarea "Trust & Safety Squad"
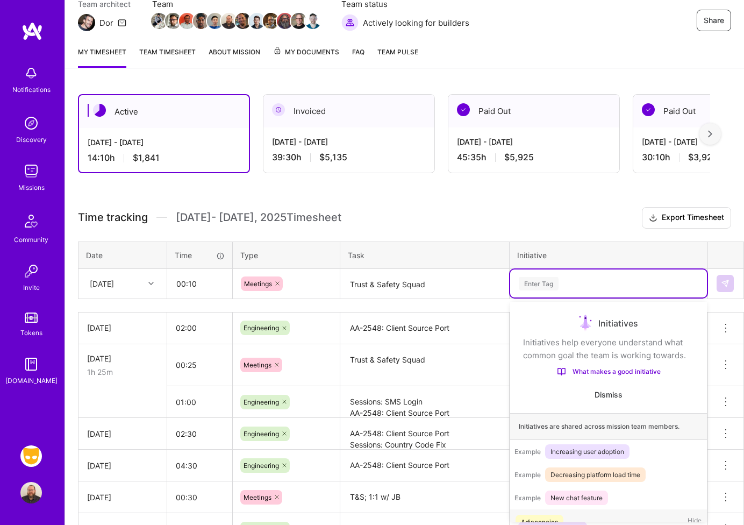
scroll to position [105, 0]
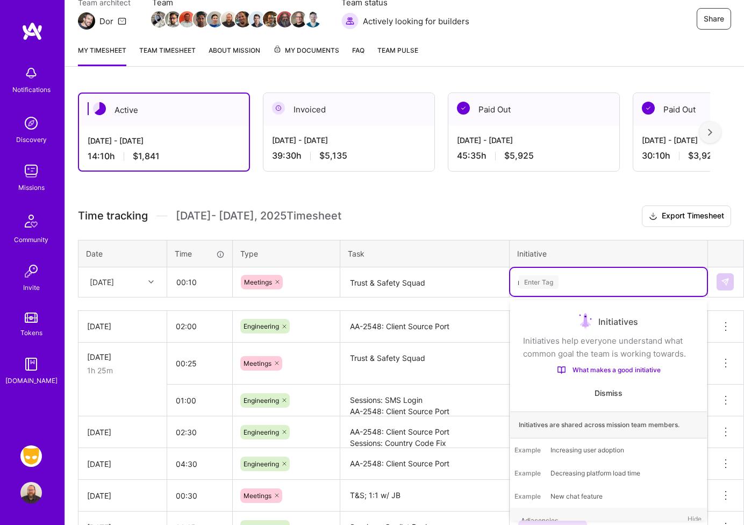
type input "mee"
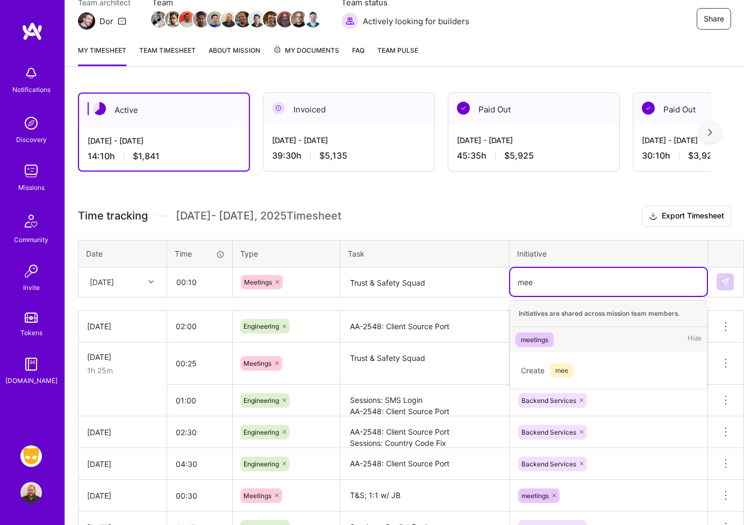
click at [531, 330] on div "meetings Hide" at bounding box center [608, 339] width 197 height 25
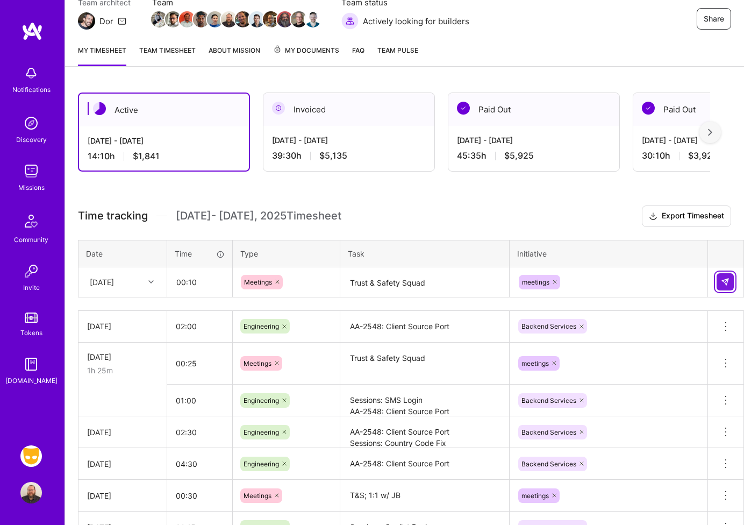
click at [711, 286] on img at bounding box center [725, 281] width 9 height 9
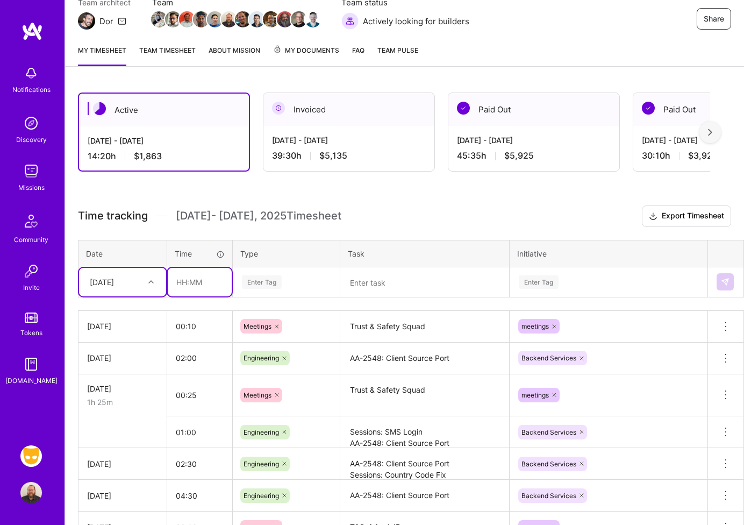
click at [195, 288] on input "text" at bounding box center [200, 282] width 64 height 28
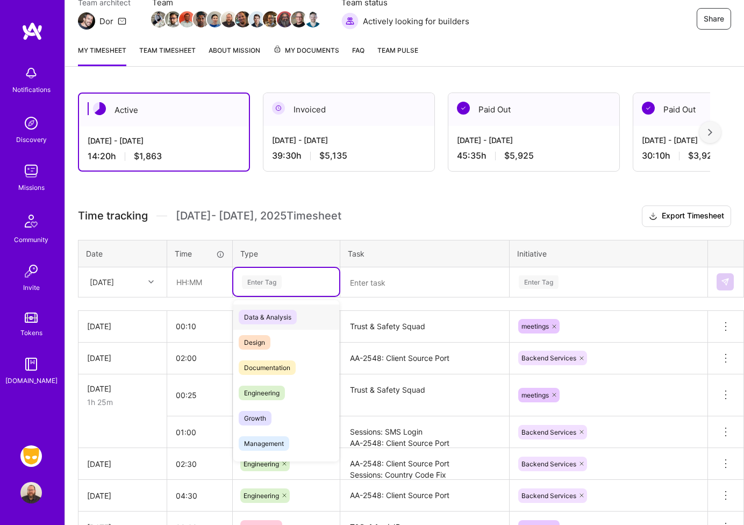
click at [282, 286] on div "Enter Tag" at bounding box center [286, 281] width 91 height 13
click at [273, 388] on span "Engineering" at bounding box center [262, 392] width 46 height 15
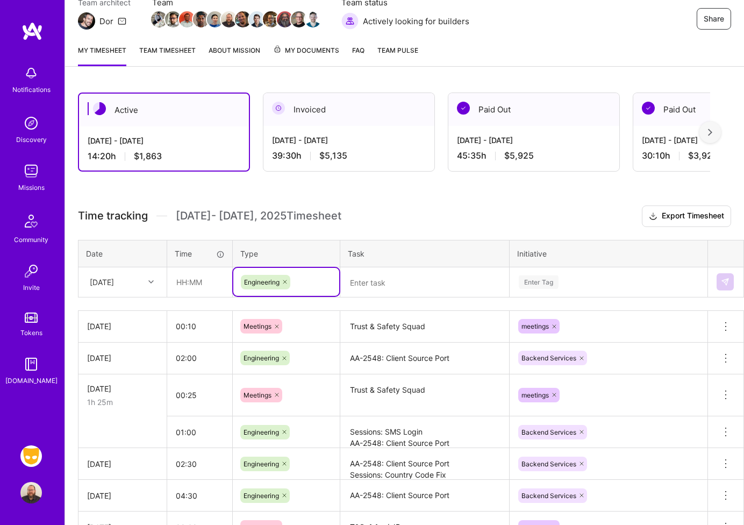
click at [573, 276] on div "Enter Tag" at bounding box center [609, 281] width 182 height 13
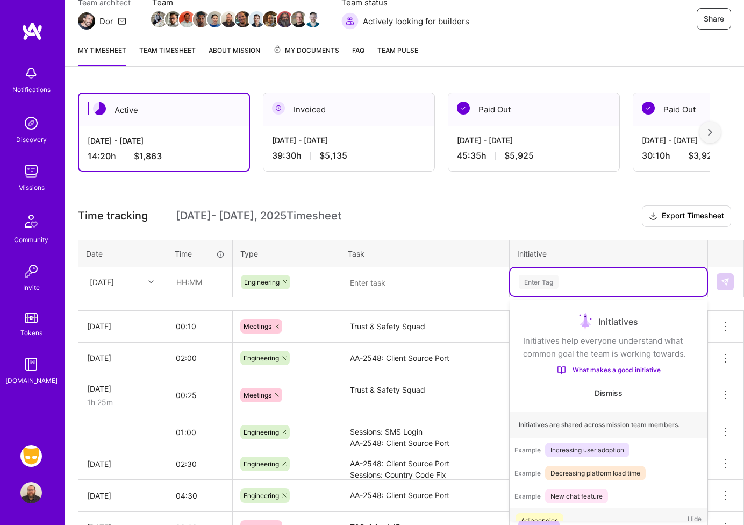
scroll to position [20, 0]
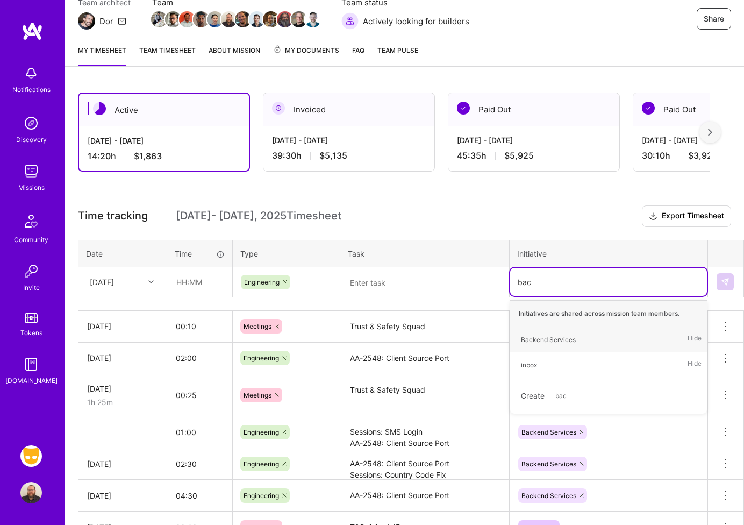
type input "back"
click at [588, 341] on div "Backend Services Hide" at bounding box center [608, 339] width 197 height 25
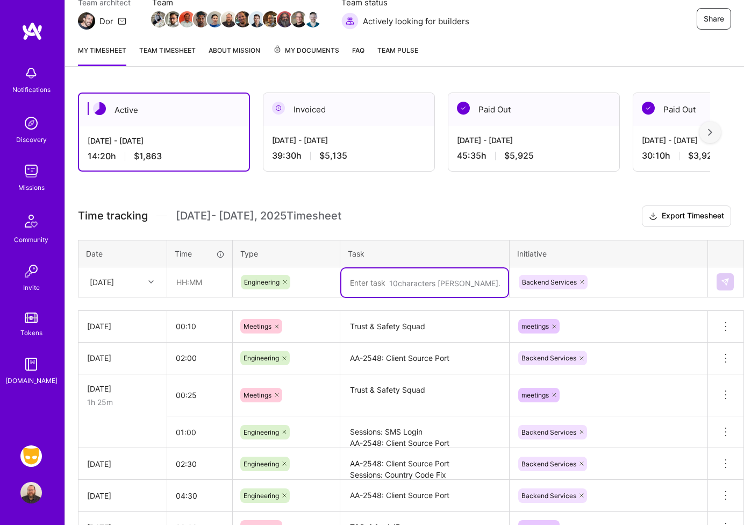
click at [375, 288] on textarea at bounding box center [424, 282] width 167 height 28
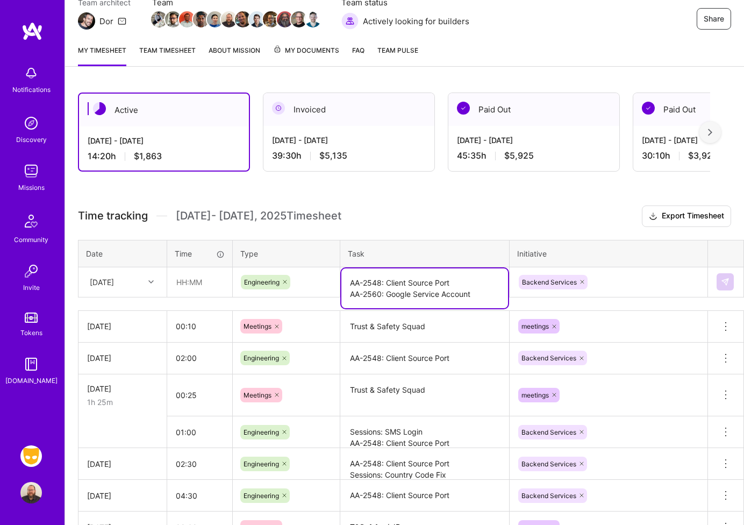
type textarea "AA-2548: Client Source Port AA-2560: Google Service Account"
click at [205, 277] on input "text" at bounding box center [200, 282] width 64 height 28
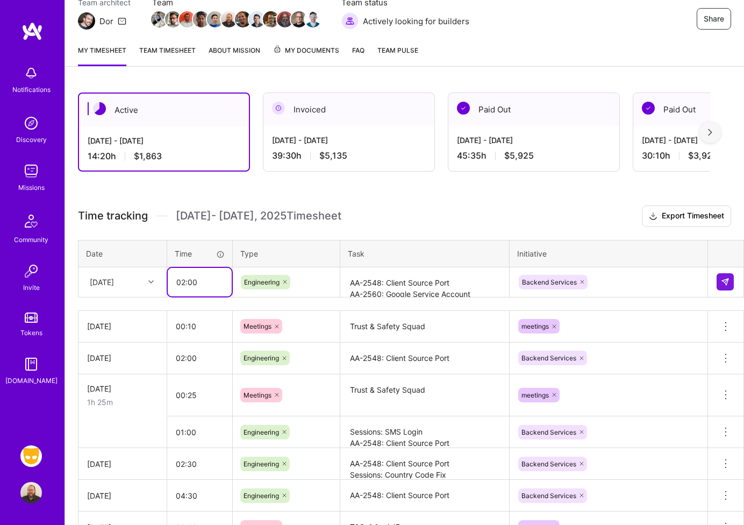
click at [189, 281] on input "02:00" at bounding box center [200, 282] width 64 height 28
type input "02:30"
click at [711, 281] on img at bounding box center [725, 281] width 9 height 9
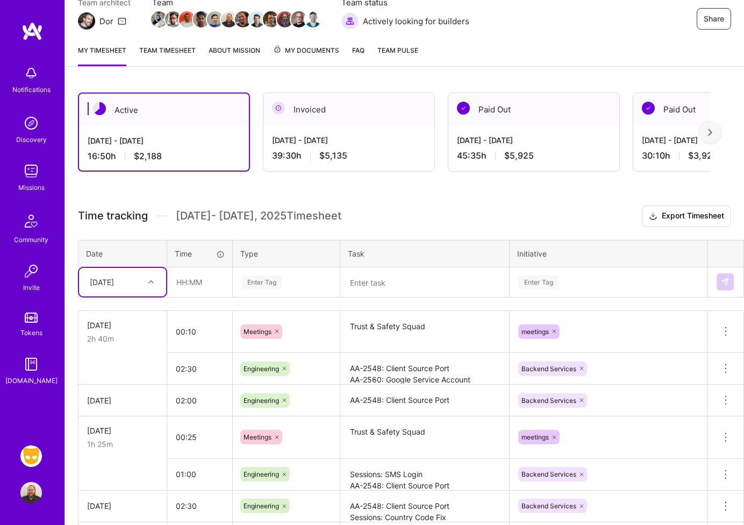
click at [153, 280] on icon at bounding box center [150, 281] width 5 height 5
click at [133, 449] on div "[DATE]" at bounding box center [122, 452] width 87 height 20
click at [370, 369] on textarea "AA-2548: Client Source Port AA-2560: Google Service Account" at bounding box center [424, 369] width 167 height 30
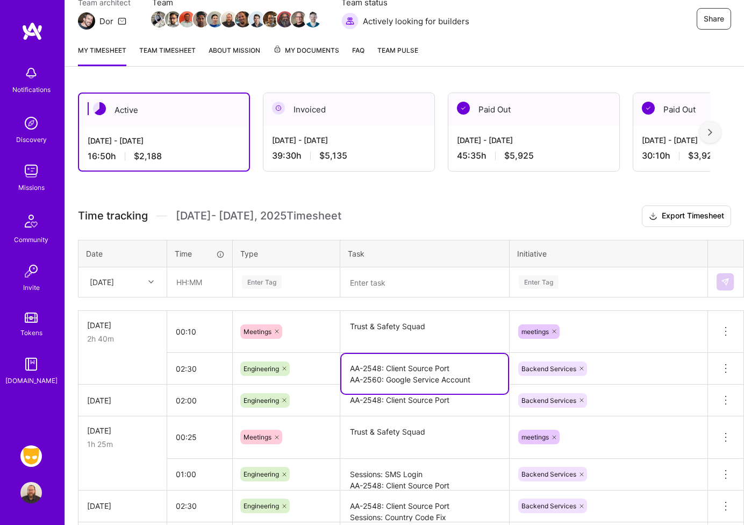
click at [376, 288] on textarea at bounding box center [424, 282] width 167 height 28
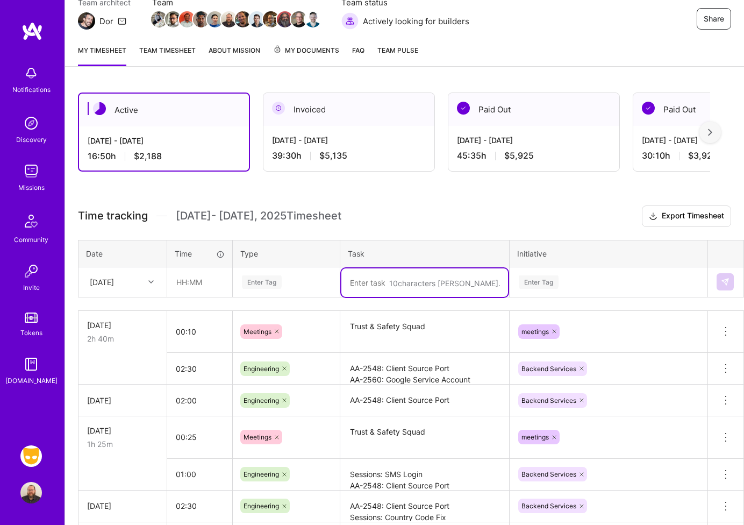
paste textarea "AA-2548: Client Source Port AA-2560: Google Service Account"
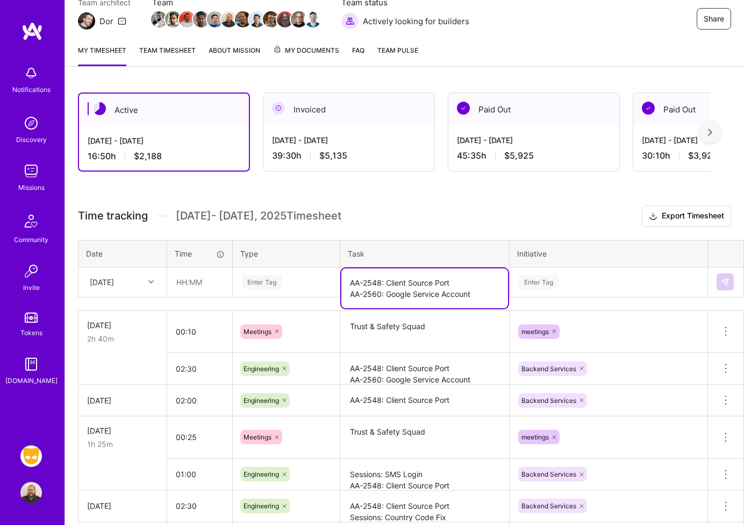
type textarea "AA-2548: Client Source Port AA-2560: Google Service Account"
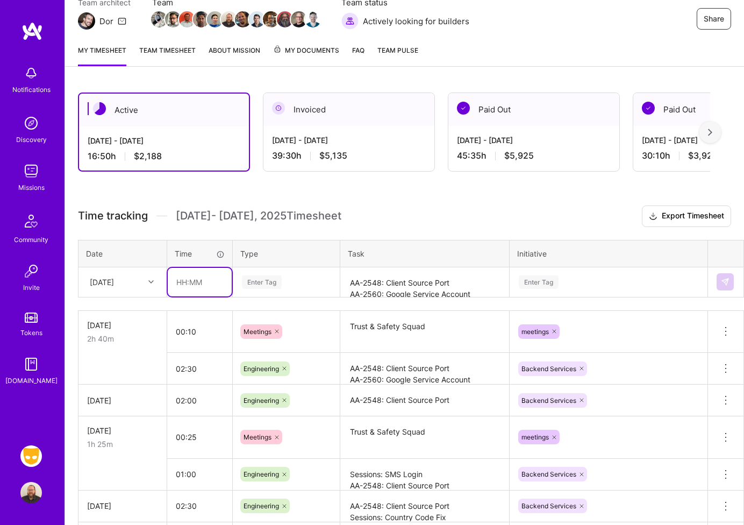
click at [210, 280] on input "text" at bounding box center [200, 282] width 64 height 28
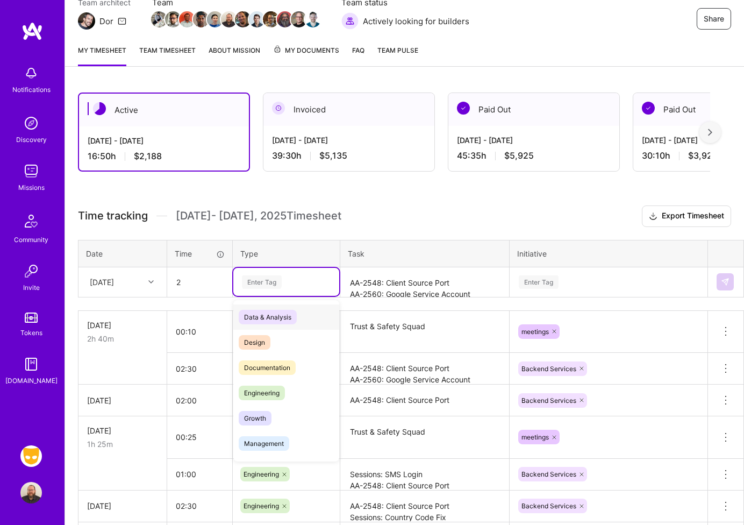
type input "02:00"
click at [267, 283] on div "Enter Tag" at bounding box center [262, 282] width 40 height 17
click at [271, 394] on span "Engineering" at bounding box center [262, 392] width 46 height 15
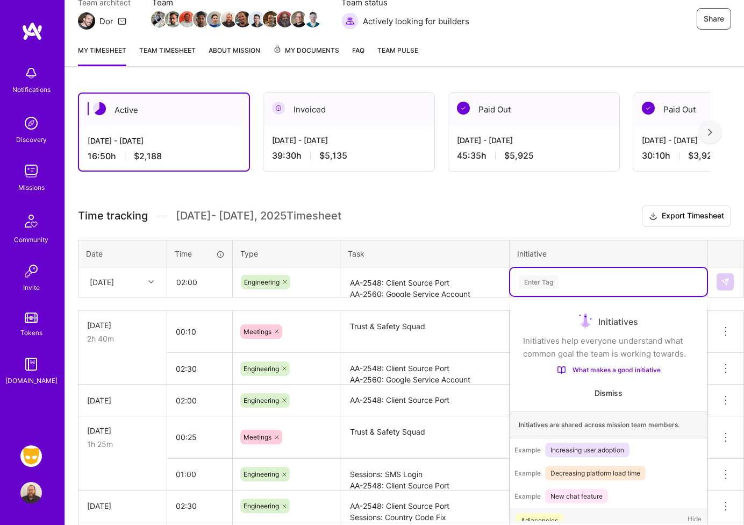
click at [570, 283] on div "Enter Tag" at bounding box center [609, 281] width 182 height 13
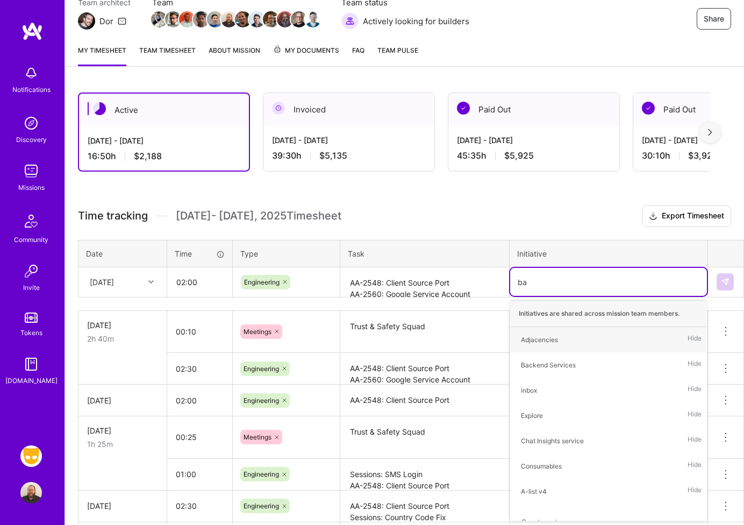
type input "bac"
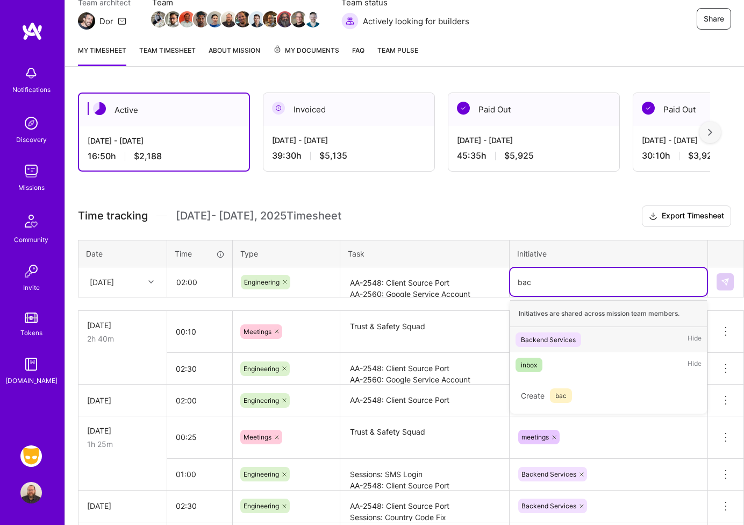
click at [561, 335] on div "Backend Services" at bounding box center [548, 339] width 55 height 11
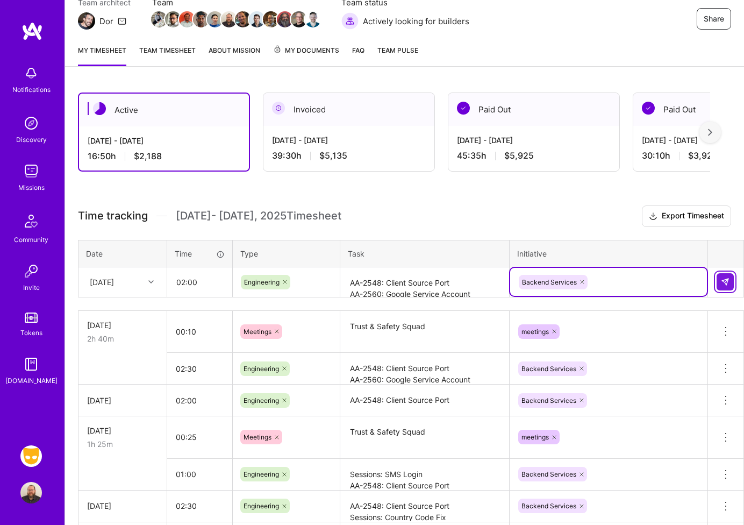
click at [711, 282] on img at bounding box center [725, 281] width 9 height 9
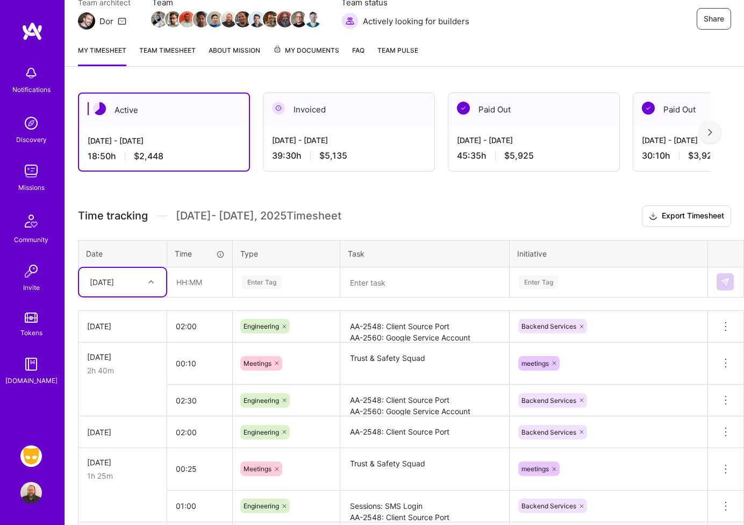
click at [97, 288] on div "[DATE]" at bounding box center [114, 282] width 60 height 18
click at [115, 372] on div "[DATE]" at bounding box center [122, 372] width 87 height 20
click at [198, 283] on input "text" at bounding box center [200, 282] width 64 height 28
type input "03:30"
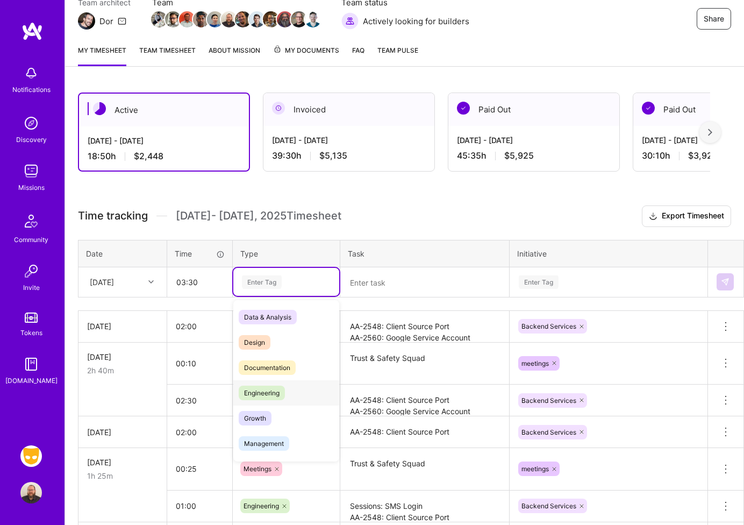
click at [263, 392] on span "Engineering" at bounding box center [262, 392] width 46 height 15
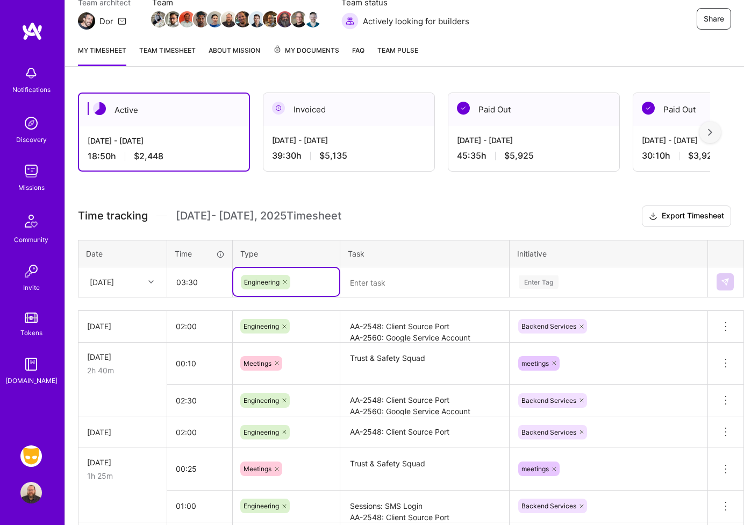
click at [392, 284] on textarea at bounding box center [424, 282] width 167 height 28
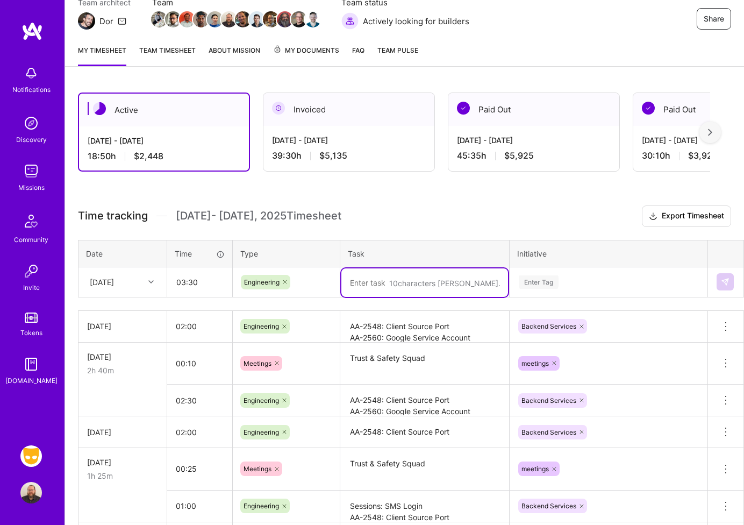
click at [116, 287] on div "[DATE]" at bounding box center [114, 282] width 60 height 18
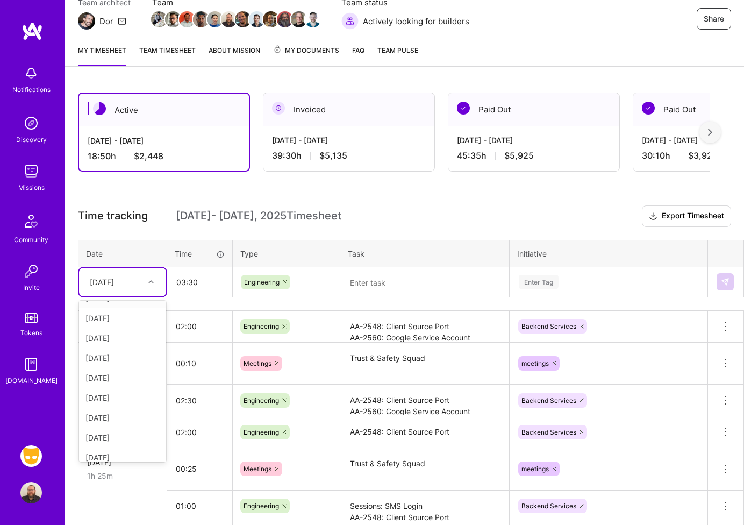
scroll to position [82, 0]
click at [118, 408] on div "[DATE]" at bounding box center [122, 410] width 87 height 20
click at [397, 276] on textarea at bounding box center [424, 282] width 167 height 28
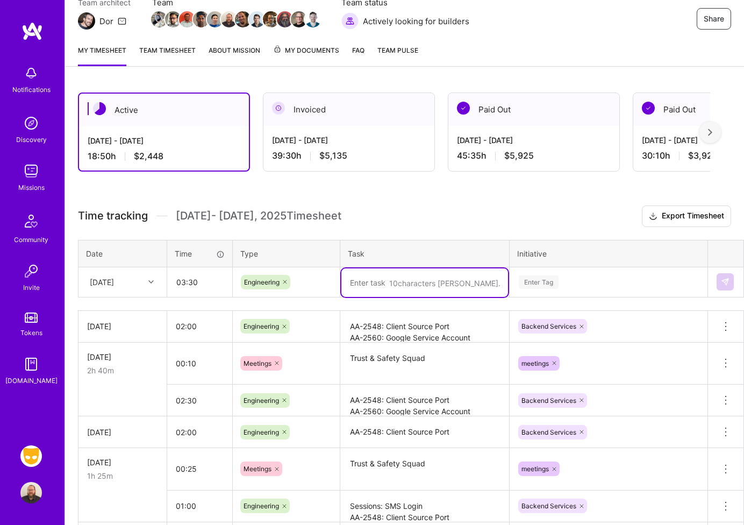
paste textarea "AA-2548: Client Source Port AA-2560: Google Service Account"
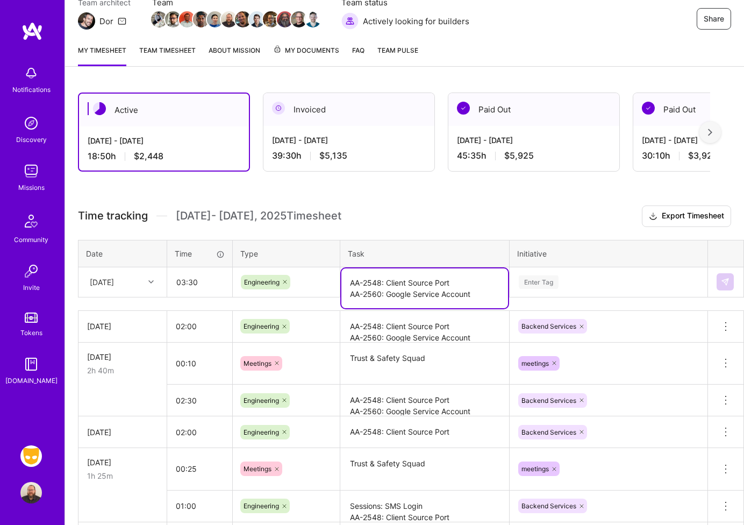
type textarea "AA-2548: Client Source Port AA-2560: Google Service Account"
click at [566, 283] on div "Enter Tag" at bounding box center [609, 281] width 182 height 13
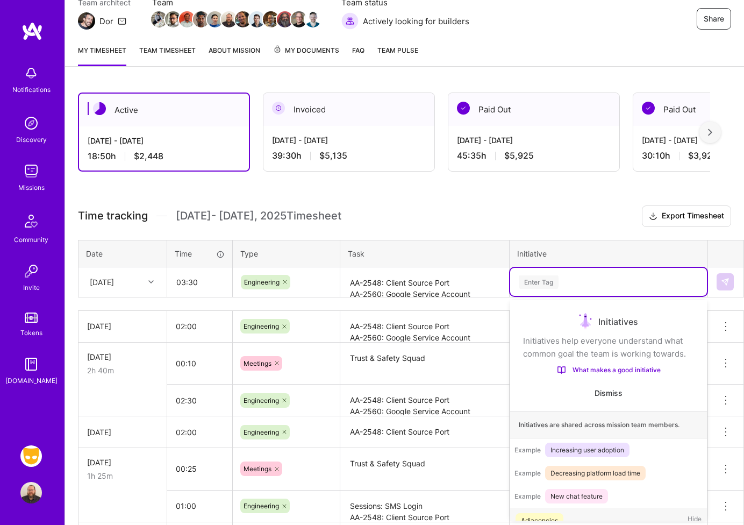
scroll to position [20, 0]
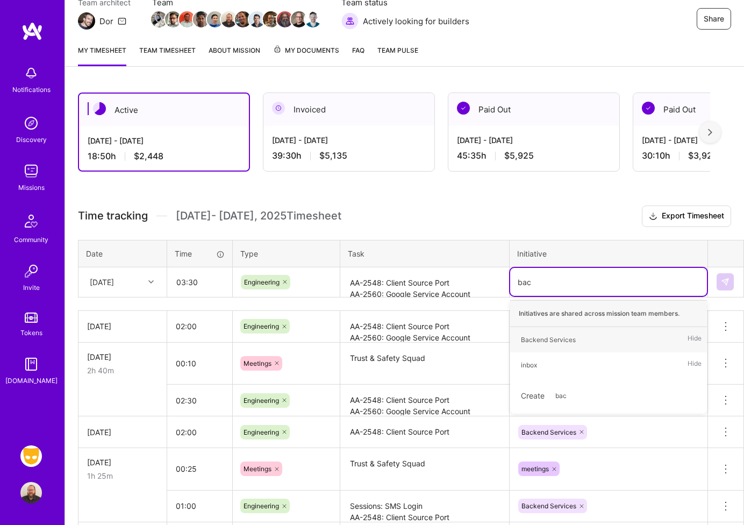
type input "back"
click at [588, 340] on div "Backend Services Hide" at bounding box center [608, 339] width 197 height 25
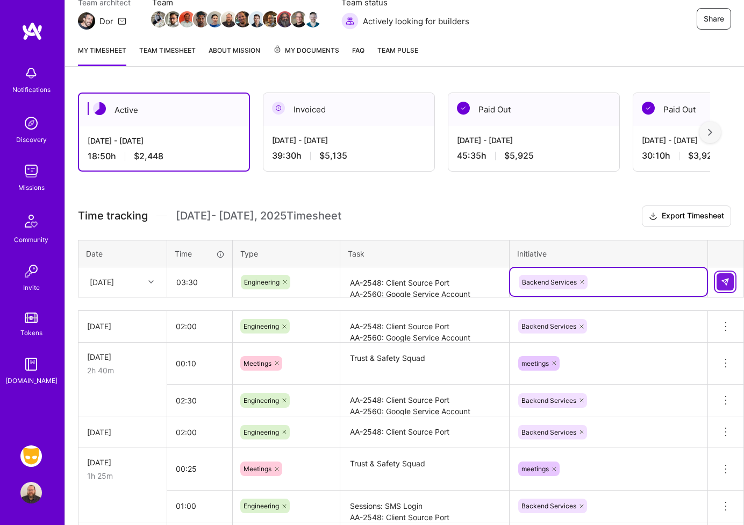
click at [711, 282] on img at bounding box center [725, 281] width 9 height 9
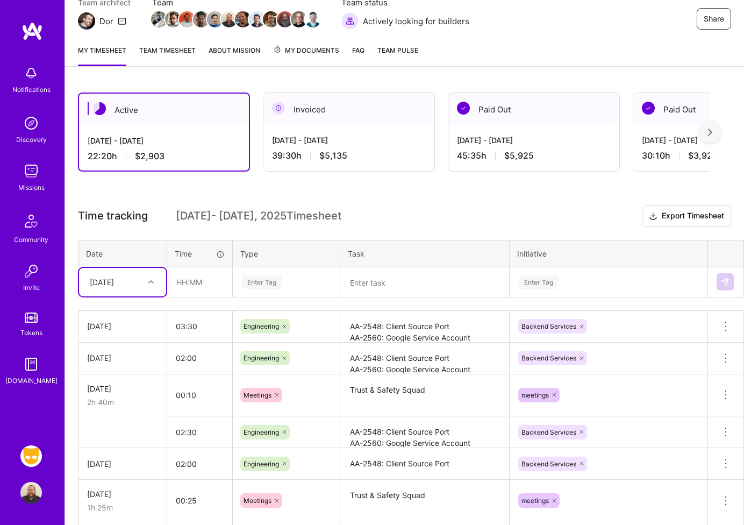
click at [145, 284] on div at bounding box center [152, 282] width 17 height 14
click at [125, 441] on div "[DATE]" at bounding box center [122, 443] width 87 height 20
click at [174, 287] on input "text" at bounding box center [200, 282] width 64 height 28
type input "01:45"
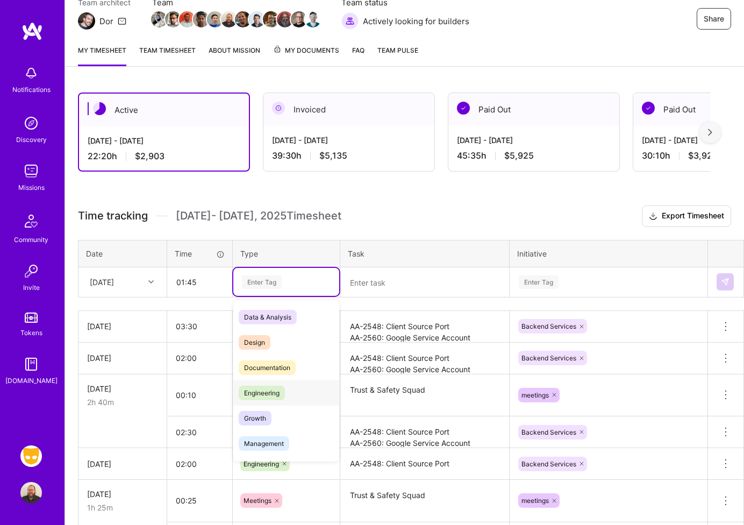
click at [283, 394] on span "Engineering" at bounding box center [262, 392] width 46 height 15
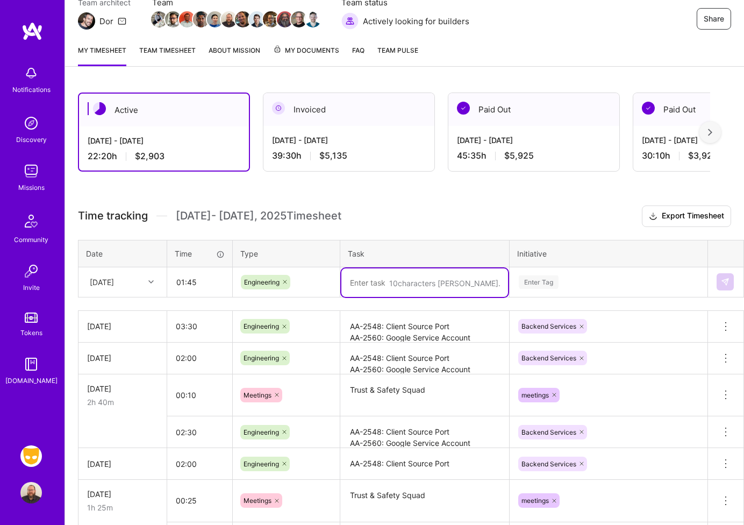
click at [388, 284] on textarea at bounding box center [424, 282] width 167 height 28
type textarea "AA-2560: Google Service Account (suffix check)"
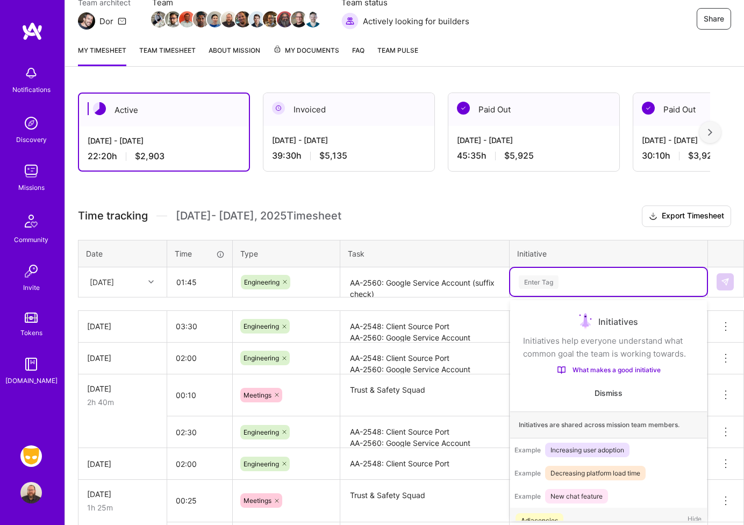
click at [561, 281] on div "Enter Tag" at bounding box center [609, 281] width 182 height 13
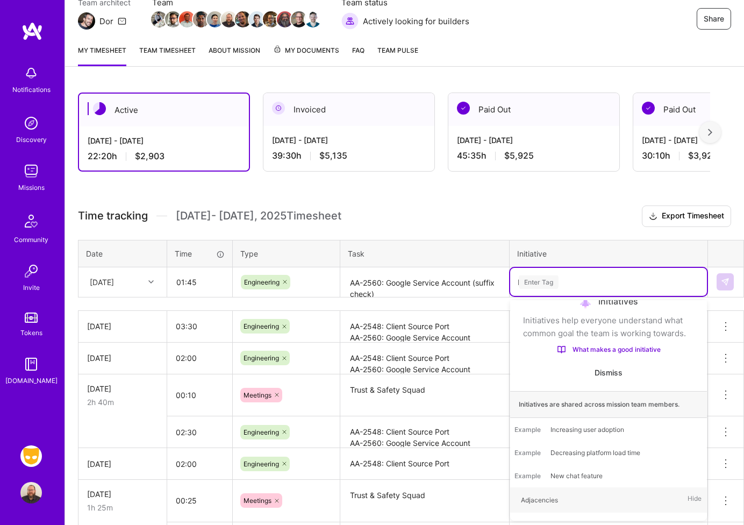
type input "bac"
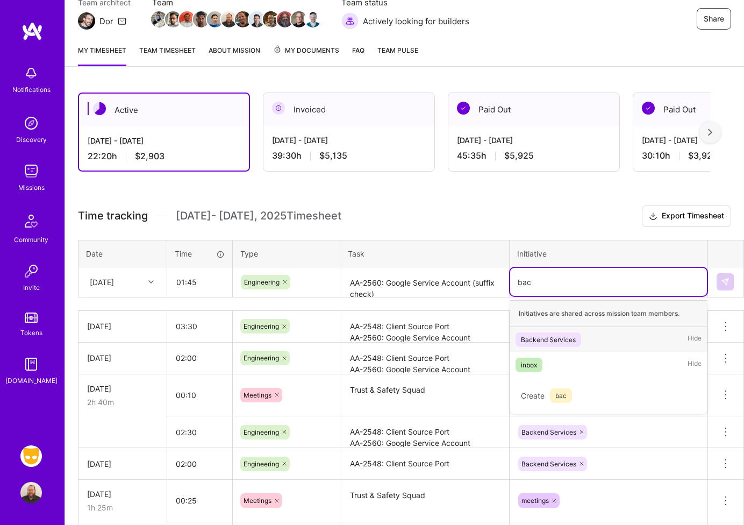
click at [547, 331] on div "Backend Services Hide" at bounding box center [608, 339] width 197 height 25
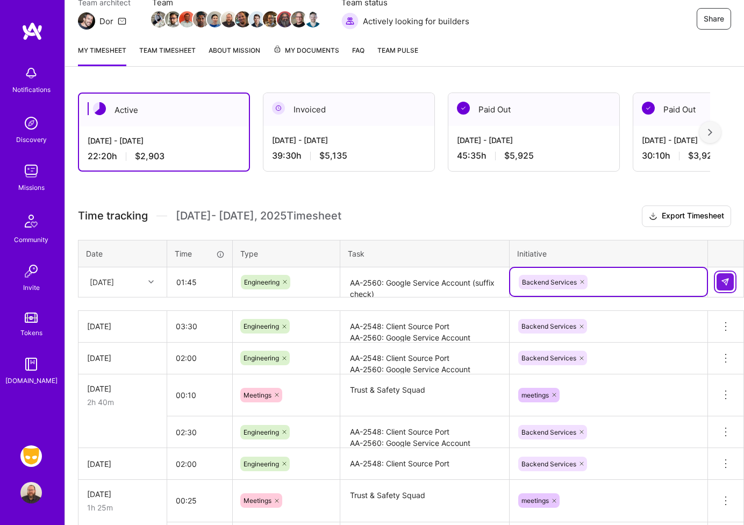
click at [711, 280] on img at bounding box center [725, 281] width 9 height 9
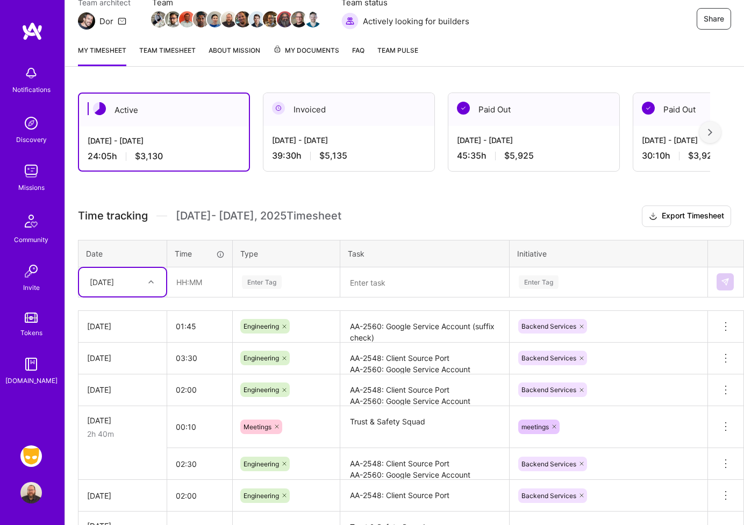
click at [114, 287] on div "[DATE]" at bounding box center [102, 281] width 24 height 11
click at [543, 40] on div "My timesheet Team timesheet About Mission My Documents FAQ Team Pulse" at bounding box center [404, 51] width 679 height 31
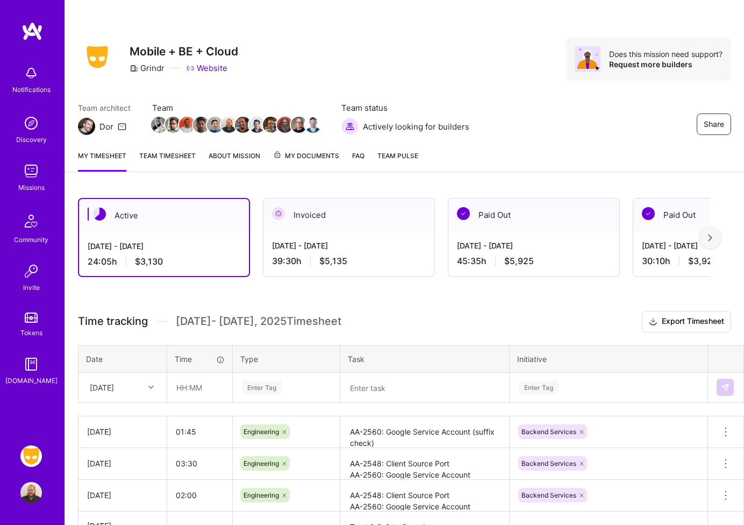
scroll to position [0, 0]
